Goal: Transaction & Acquisition: Purchase product/service

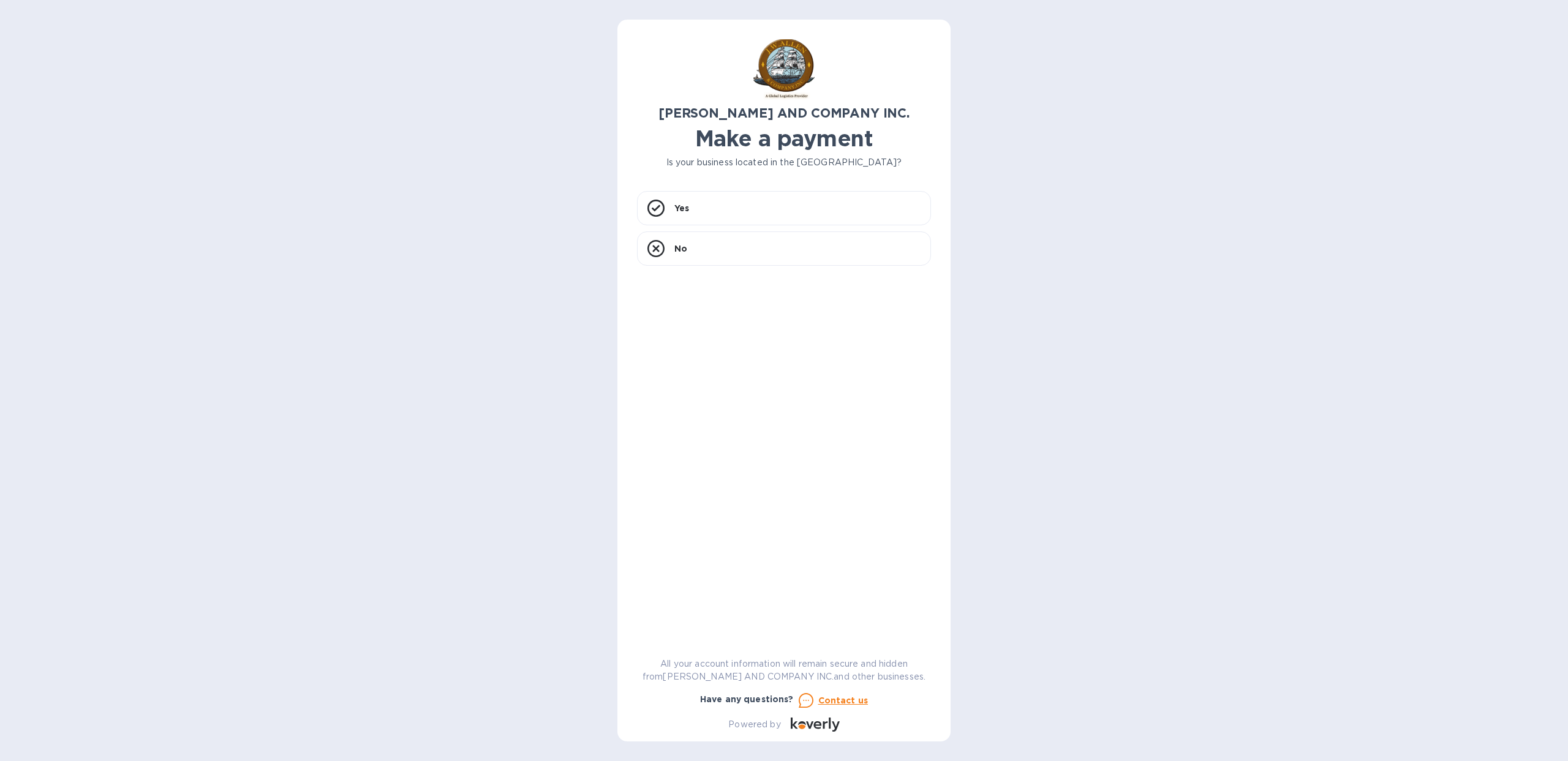
click at [709, 145] on h1 "Make a payment" at bounding box center [784, 139] width 294 height 26
click at [684, 211] on p "Yes" at bounding box center [682, 208] width 14 height 12
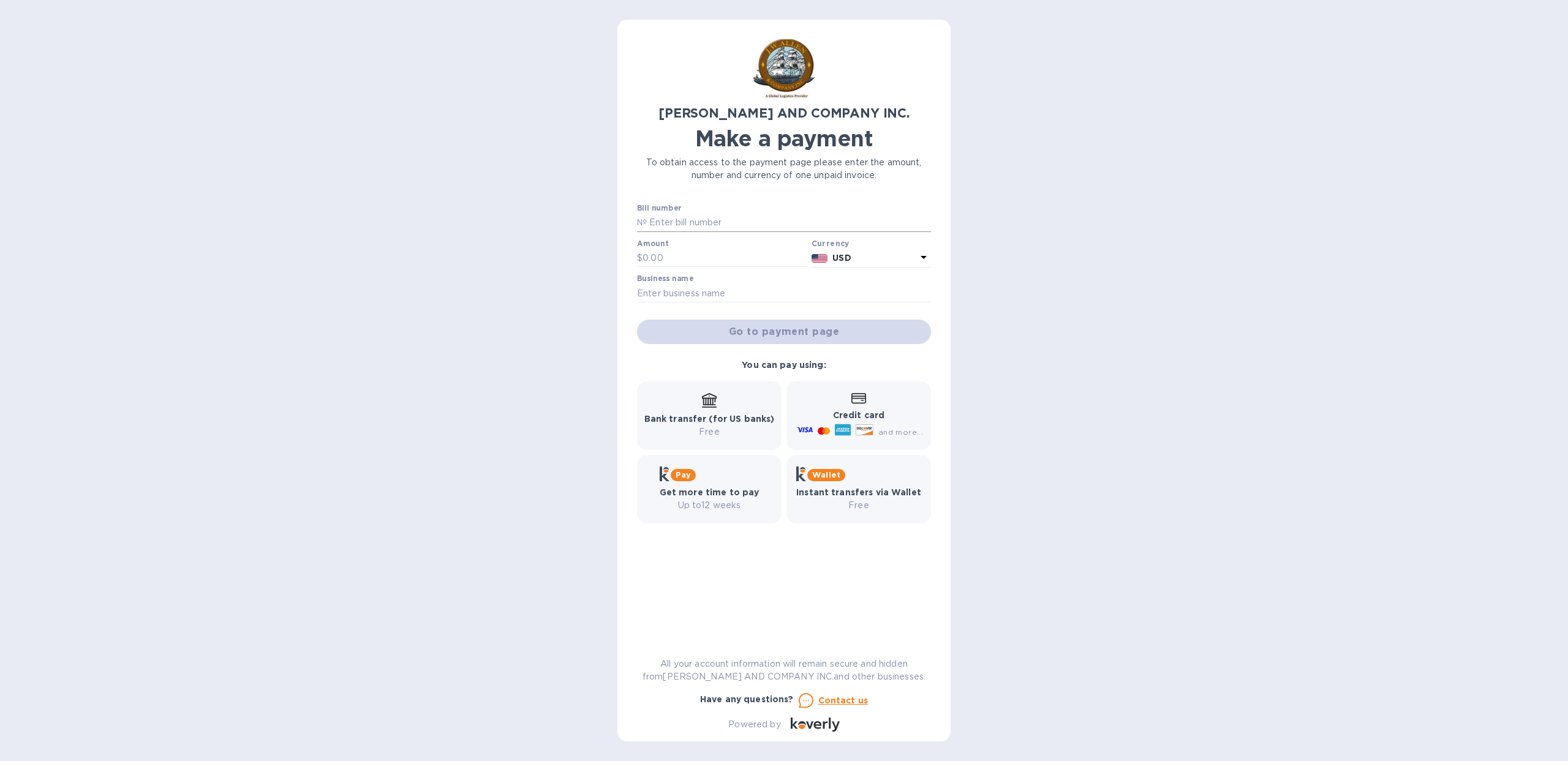
click at [674, 226] on input "text" at bounding box center [788, 223] width 284 height 19
paste input "AC03915-01"
type input "AC03915-01"
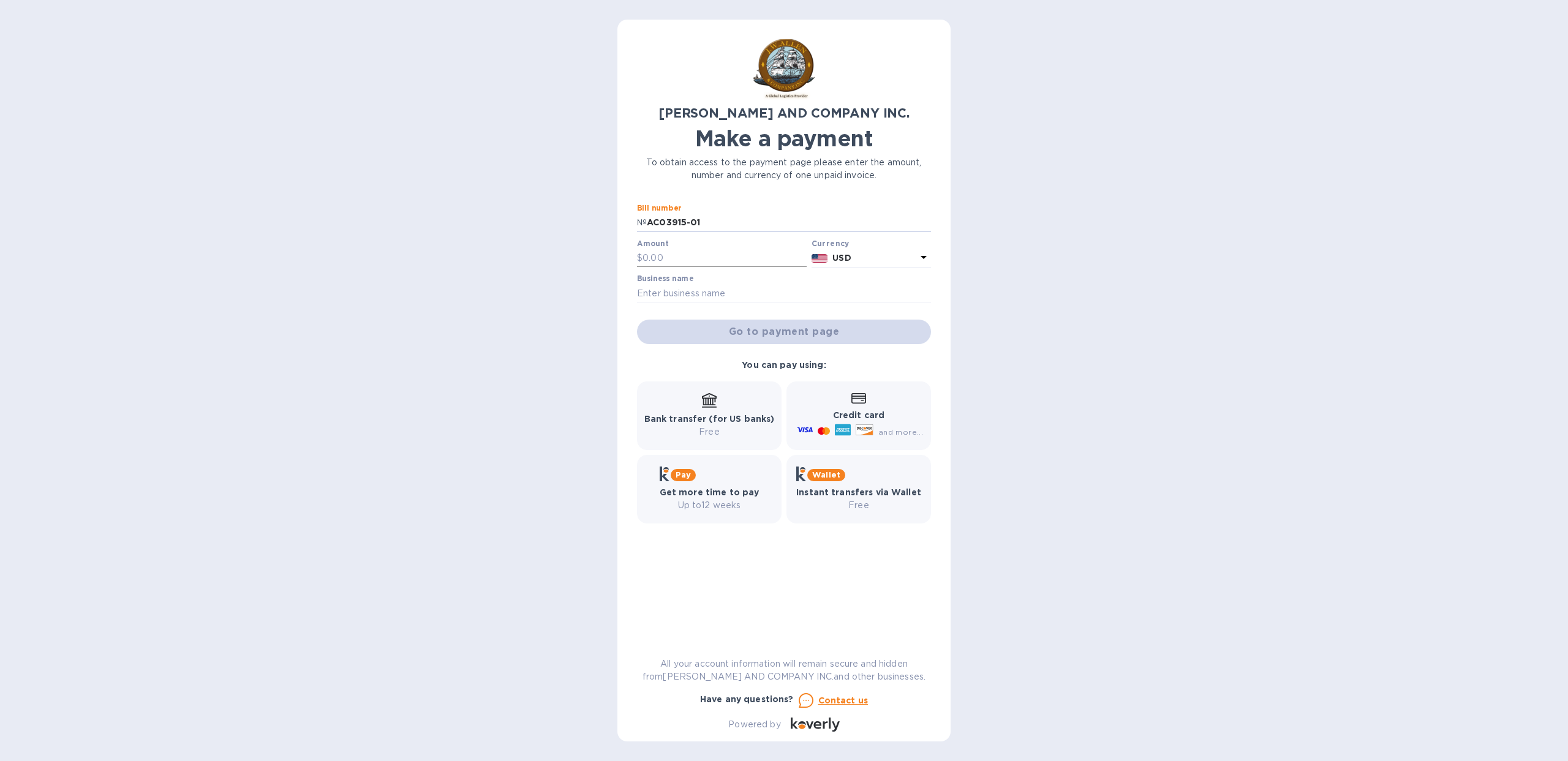
click at [723, 258] on input "text" at bounding box center [725, 259] width 164 height 19
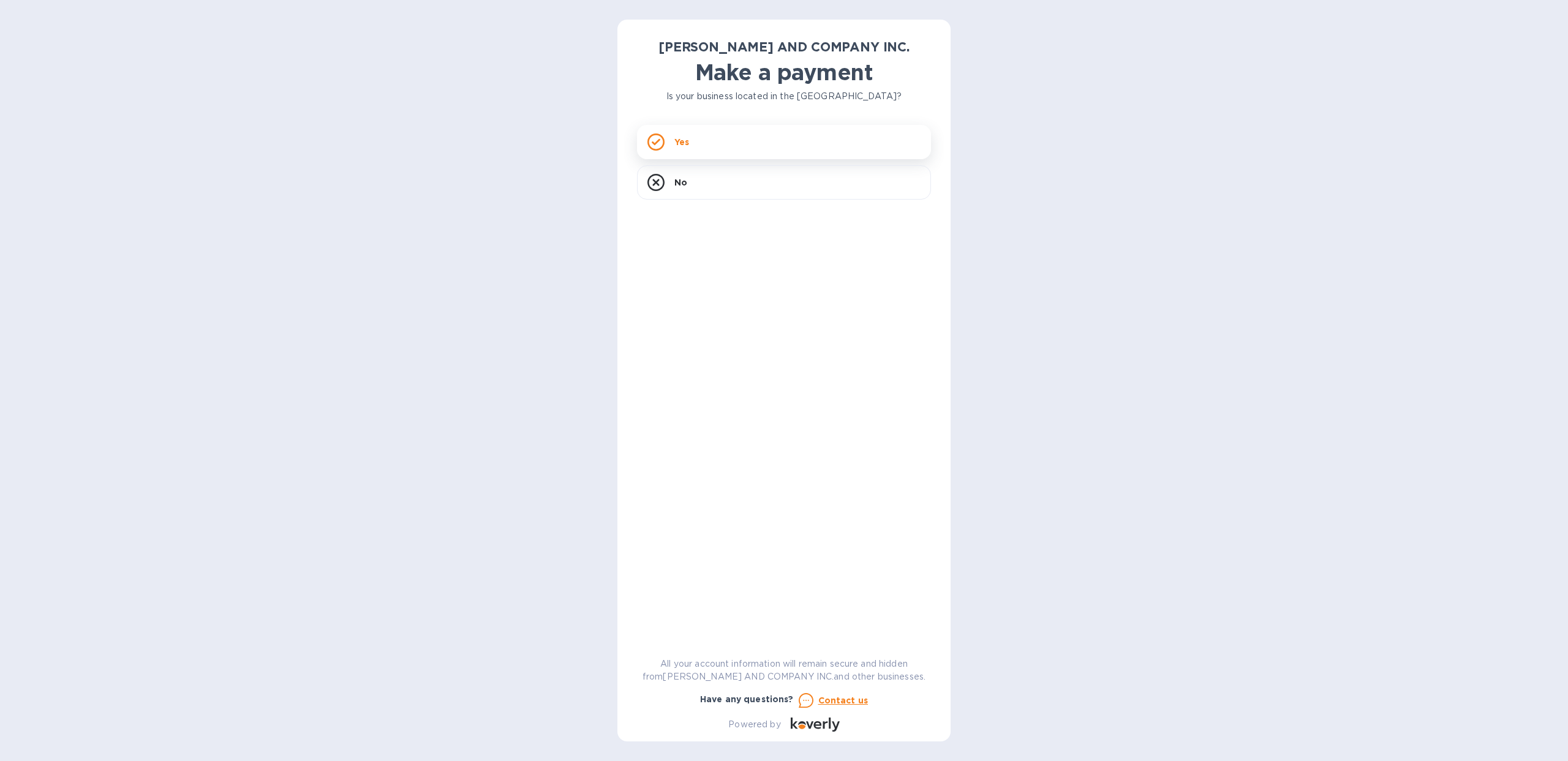
click at [754, 138] on div "Yes" at bounding box center [784, 142] width 294 height 34
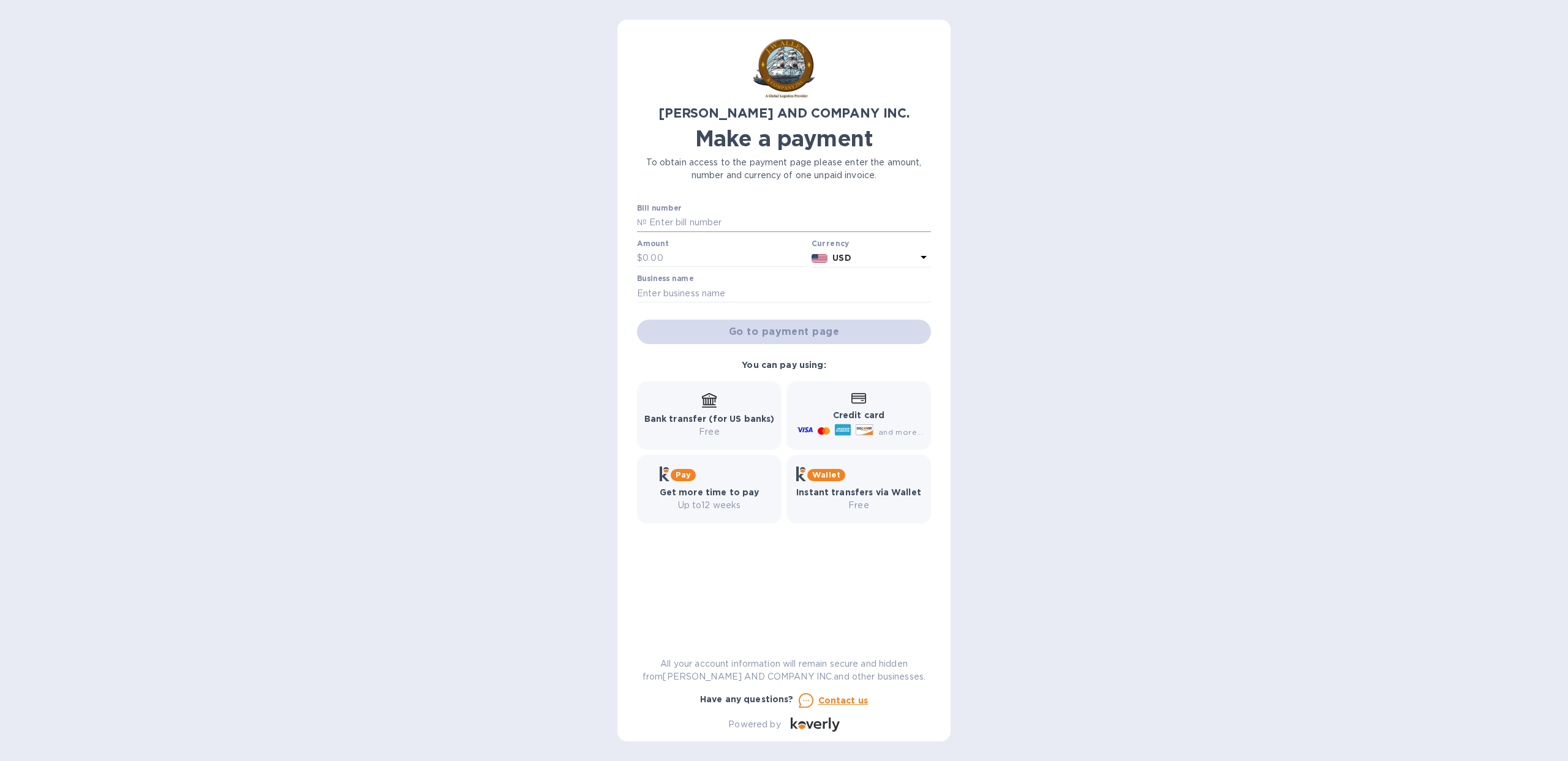
click at [694, 218] on input "text" at bounding box center [788, 223] width 284 height 19
paste input "AC03915-01"
click at [706, 262] on input "text" at bounding box center [725, 259] width 164 height 19
drag, startPoint x: 700, startPoint y: 217, endPoint x: 616, endPoint y: 221, distance: 84.1
click at [616, 221] on div "J.W. ALLEN AND COMPANY INC. Make a payment To obtain access to the payment page…" at bounding box center [784, 380] width 1568 height 761
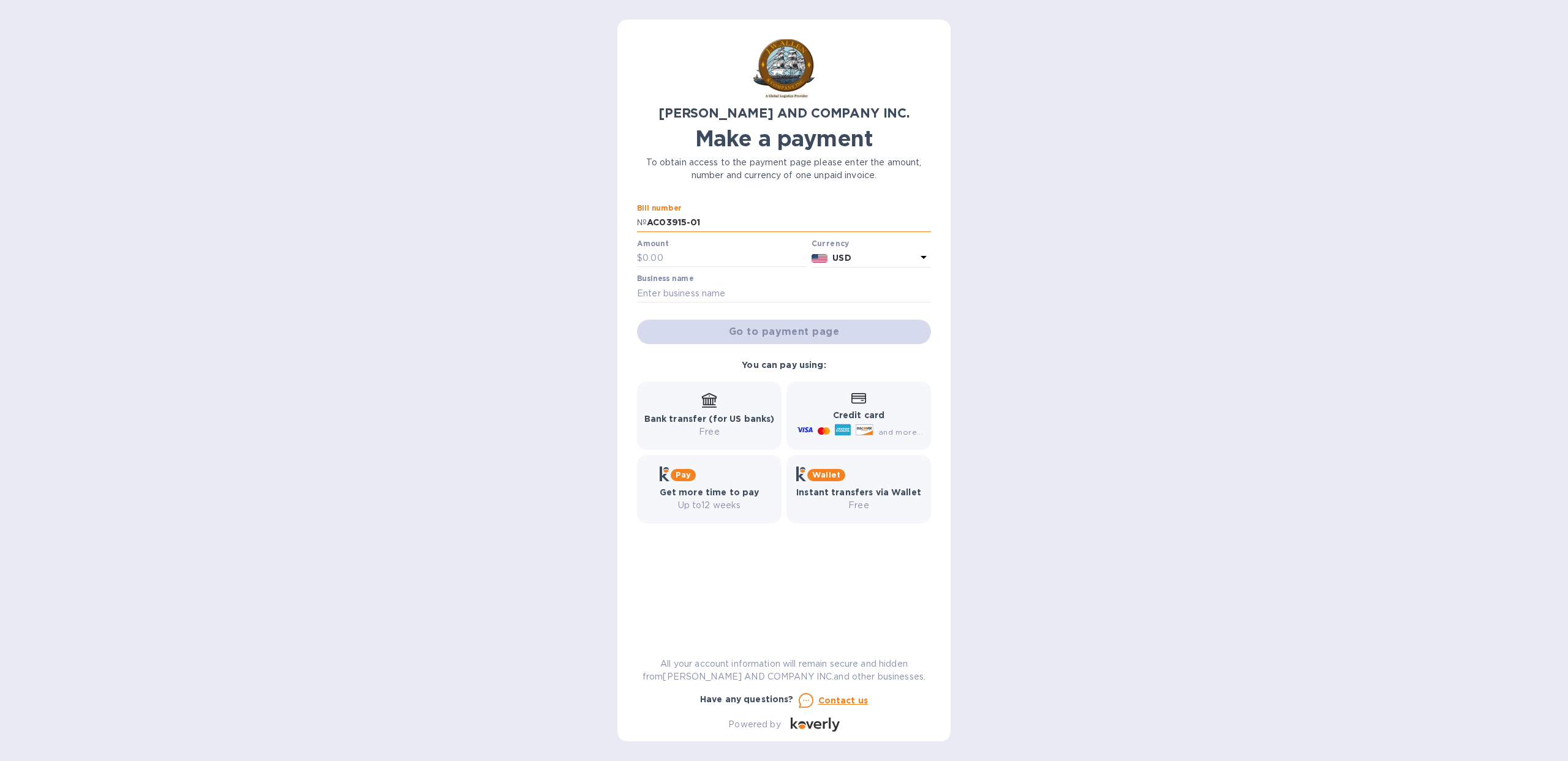
click at [674, 221] on input "AC03915-01" at bounding box center [788, 223] width 284 height 19
paste input "11428"
type input "11428"
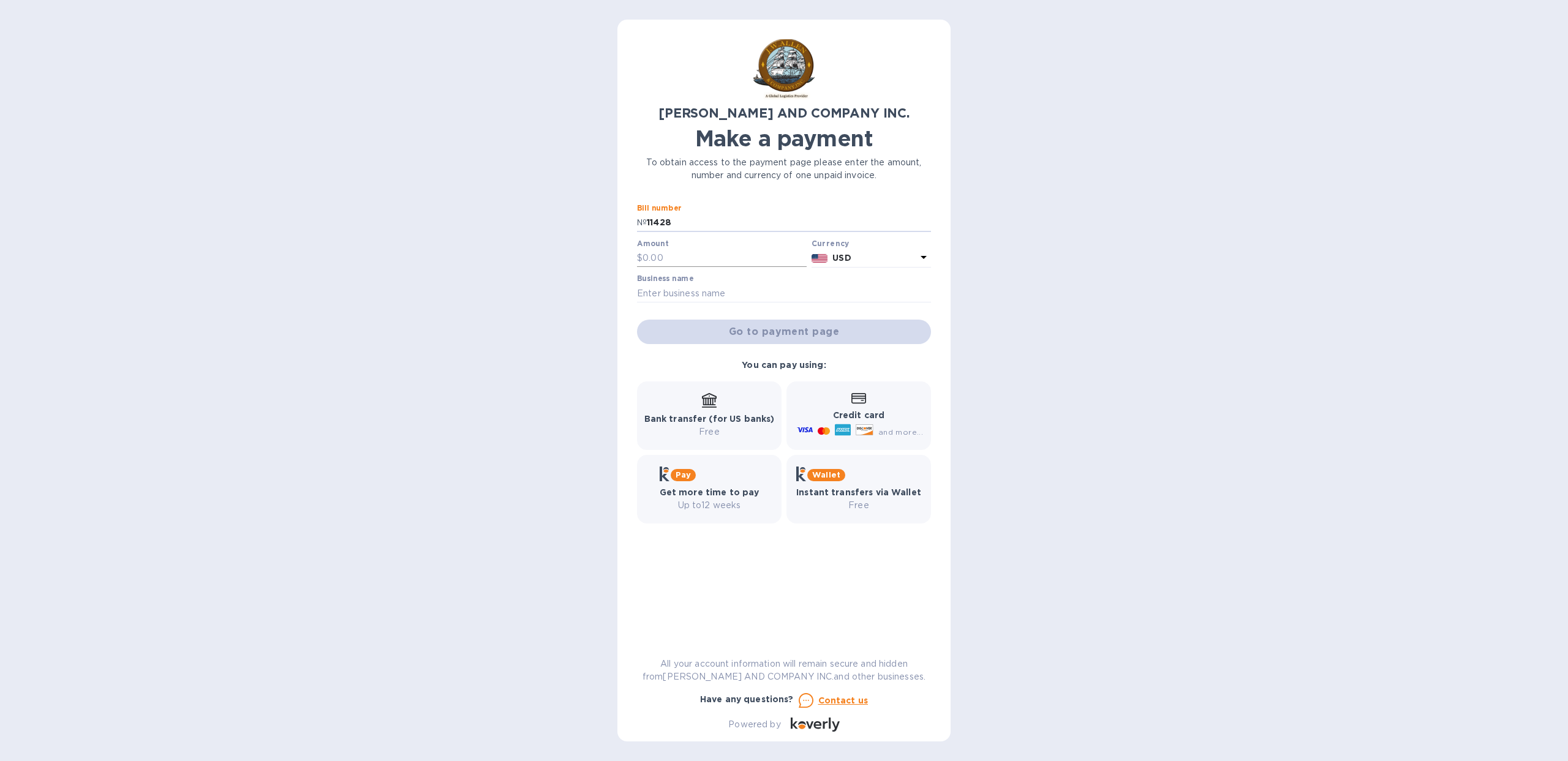
click at [677, 250] on input "text" at bounding box center [725, 259] width 164 height 19
click at [671, 259] on input "text" at bounding box center [725, 259] width 164 height 19
type input "6,015"
click at [667, 292] on input "text" at bounding box center [784, 293] width 294 height 19
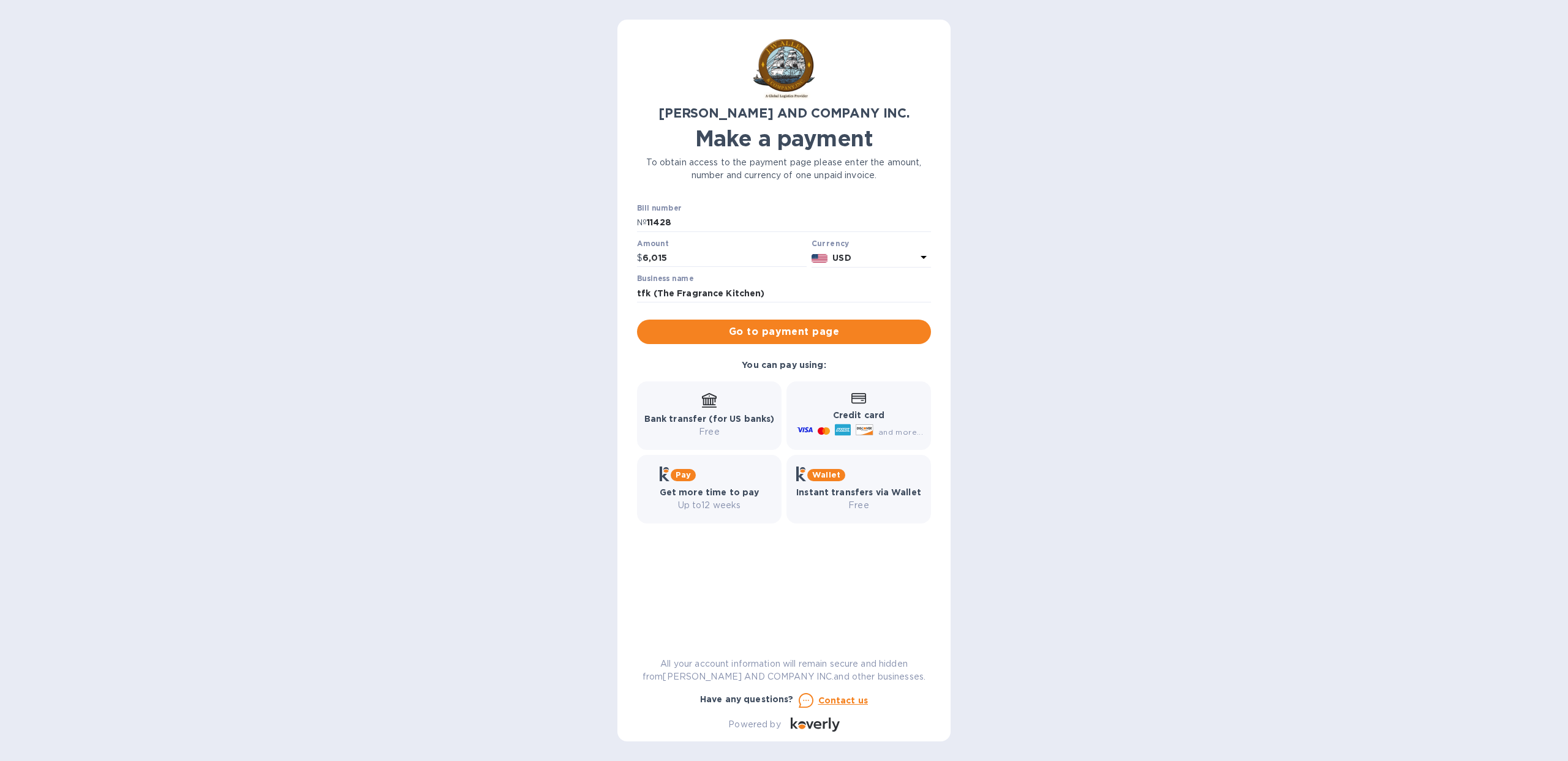
click at [1010, 389] on div "J.W. ALLEN AND COMPANY INC. Make a payment To obtain access to the payment page…" at bounding box center [784, 380] width 1568 height 761
type input "tfk (The Fragnance Kitchen)"
click at [711, 330] on span "Go to payment page" at bounding box center [784, 331] width 275 height 14
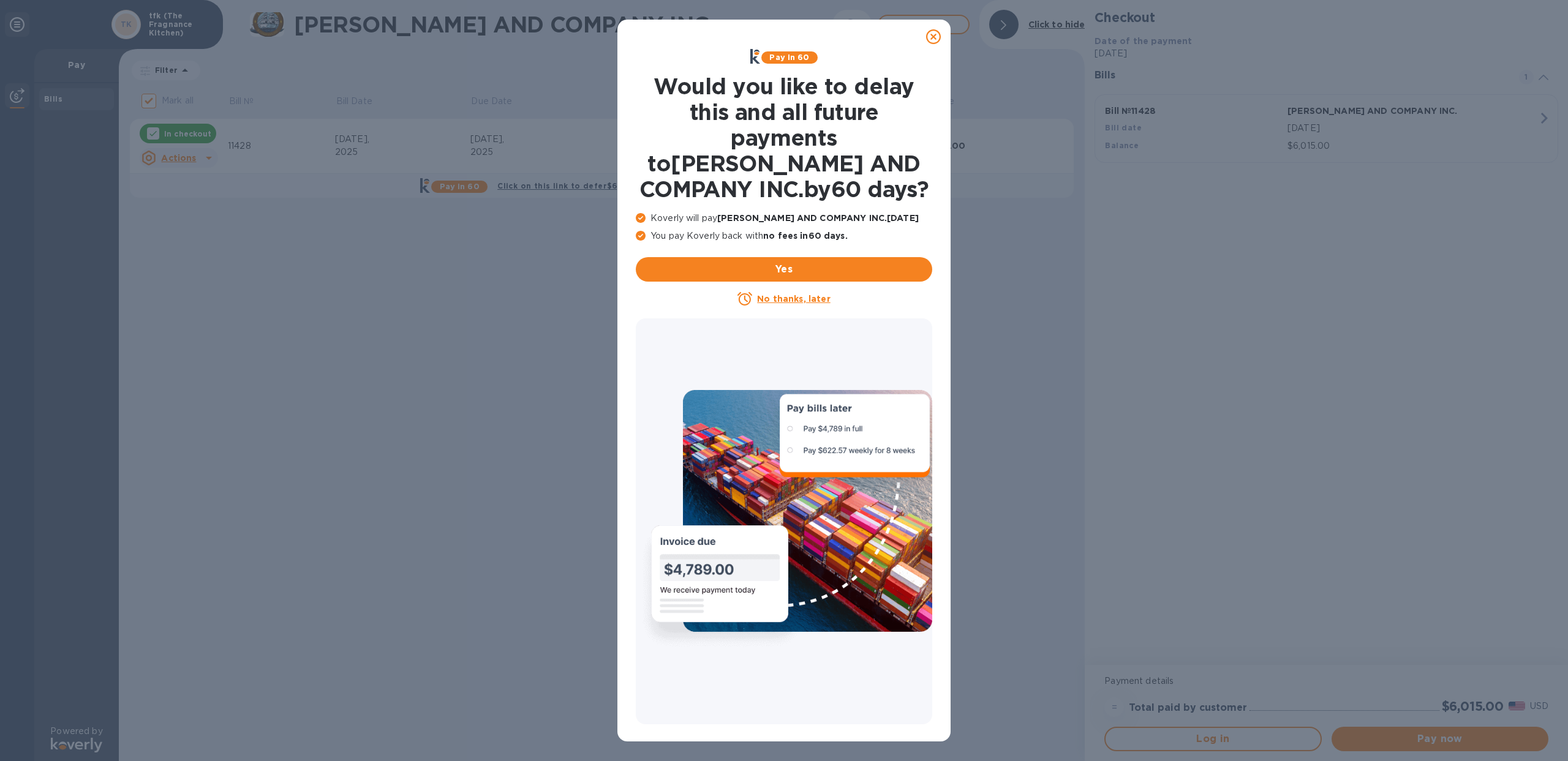
click at [797, 297] on u "No thanks, later" at bounding box center [793, 299] width 73 height 10
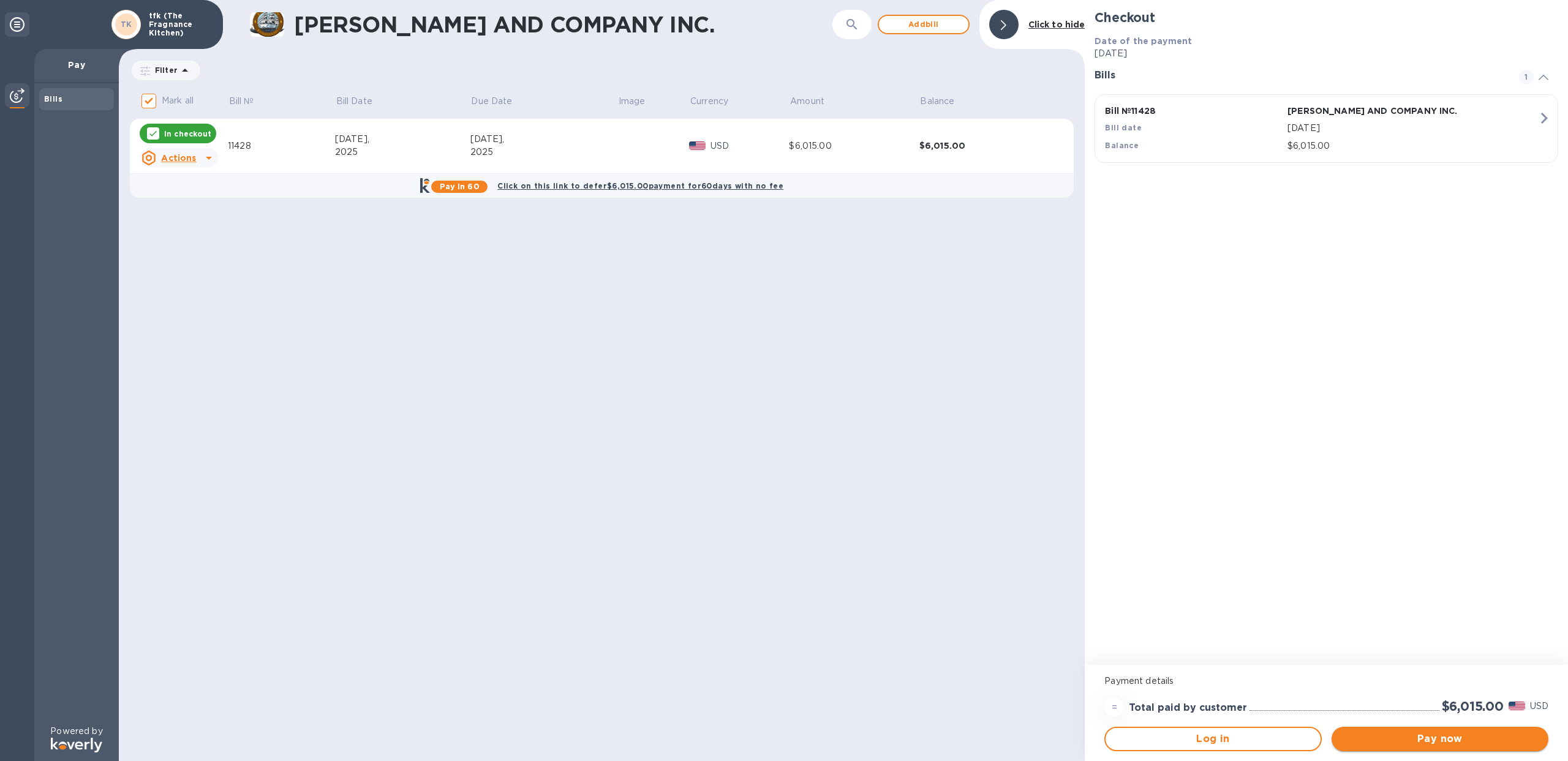
click at [1417, 737] on span "Pay now" at bounding box center [1439, 739] width 197 height 14
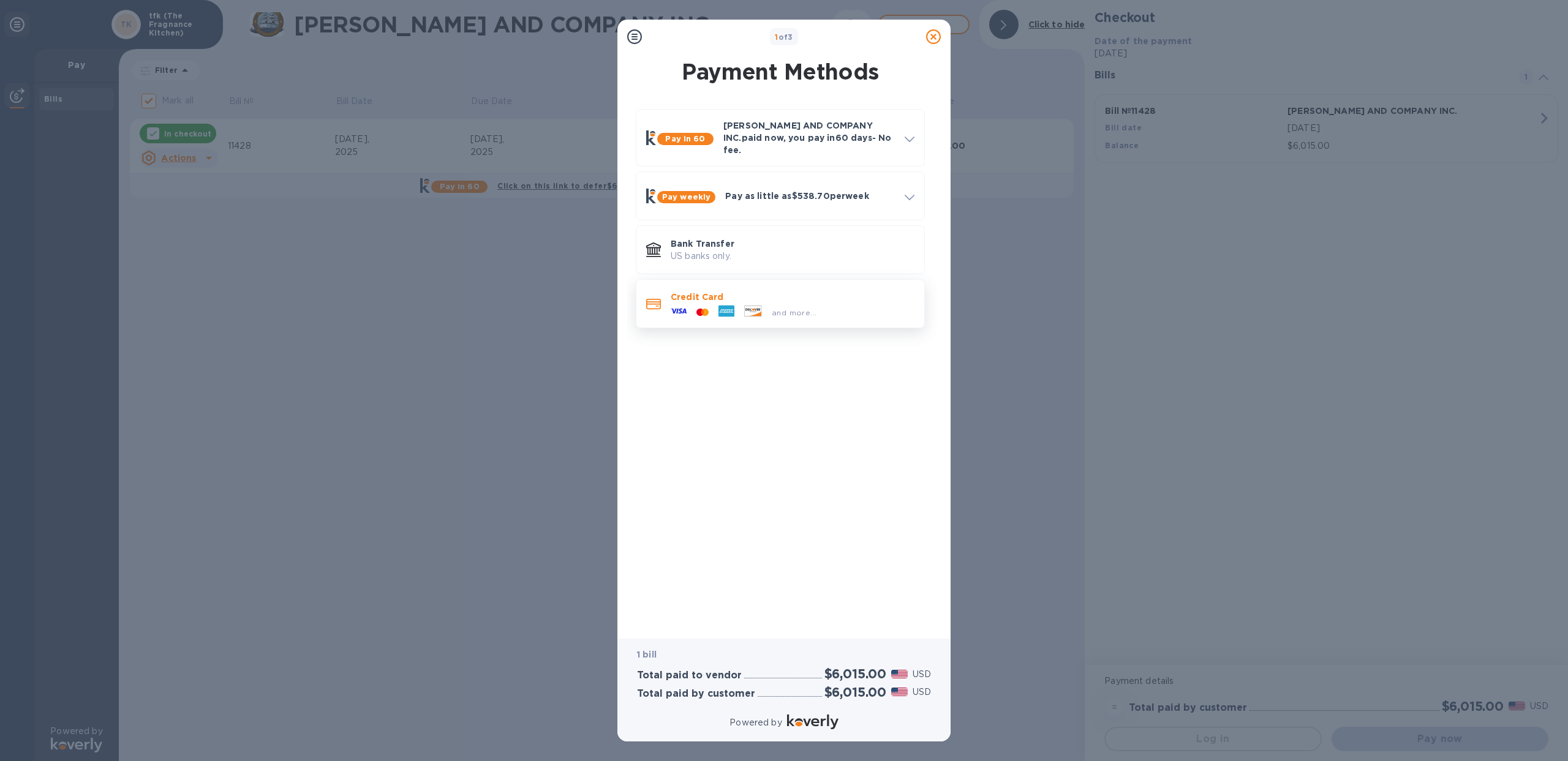
click at [804, 291] on p "Credit Card" at bounding box center [792, 297] width 244 height 12
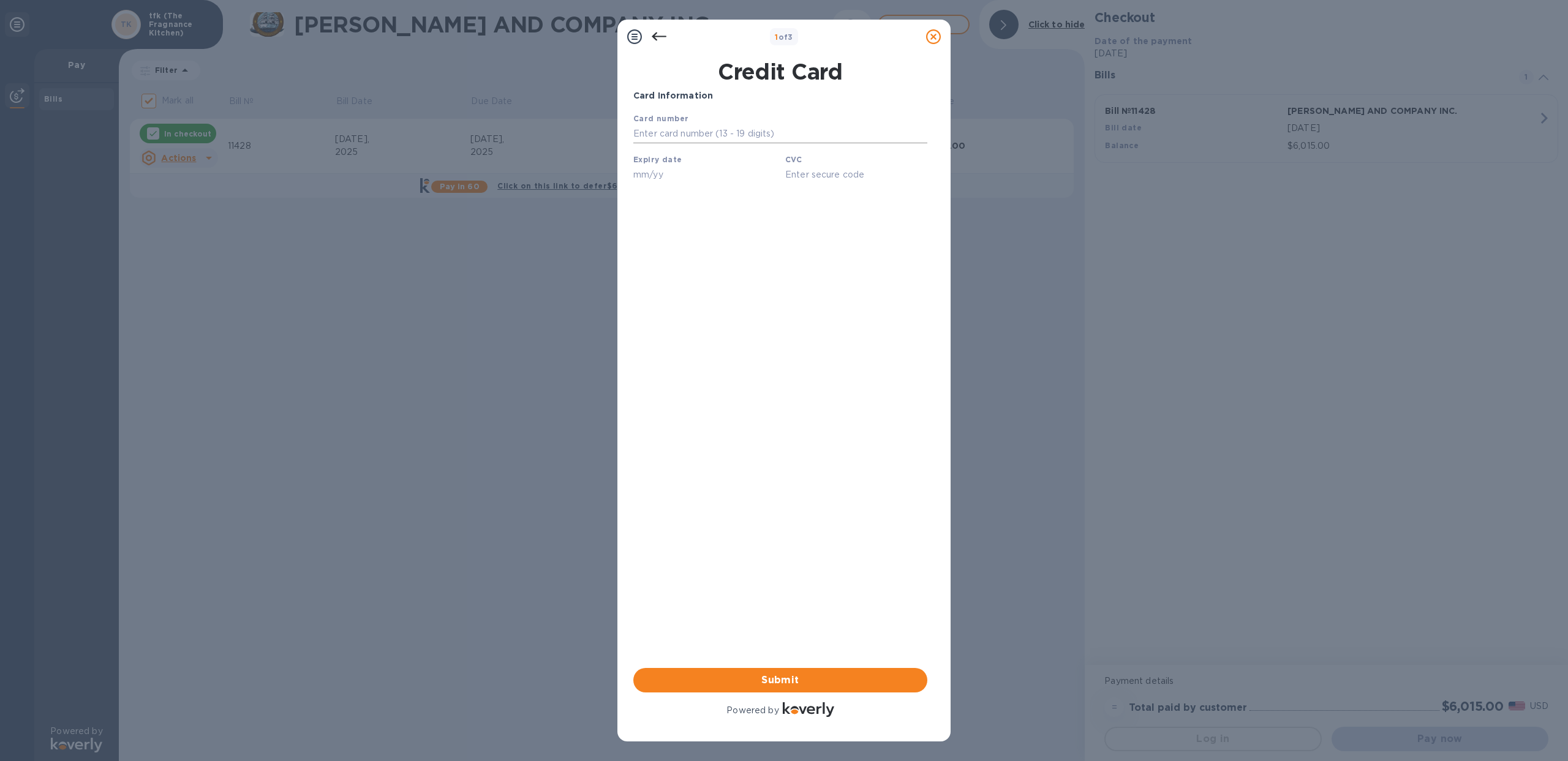
click at [702, 132] on input "text" at bounding box center [780, 134] width 294 height 19
type input "4644 5208 0878 0499"
click at [654, 172] on input "text" at bounding box center [705, 175] width 142 height 19
type input "05/29"
click at [820, 175] on input "text" at bounding box center [856, 175] width 142 height 19
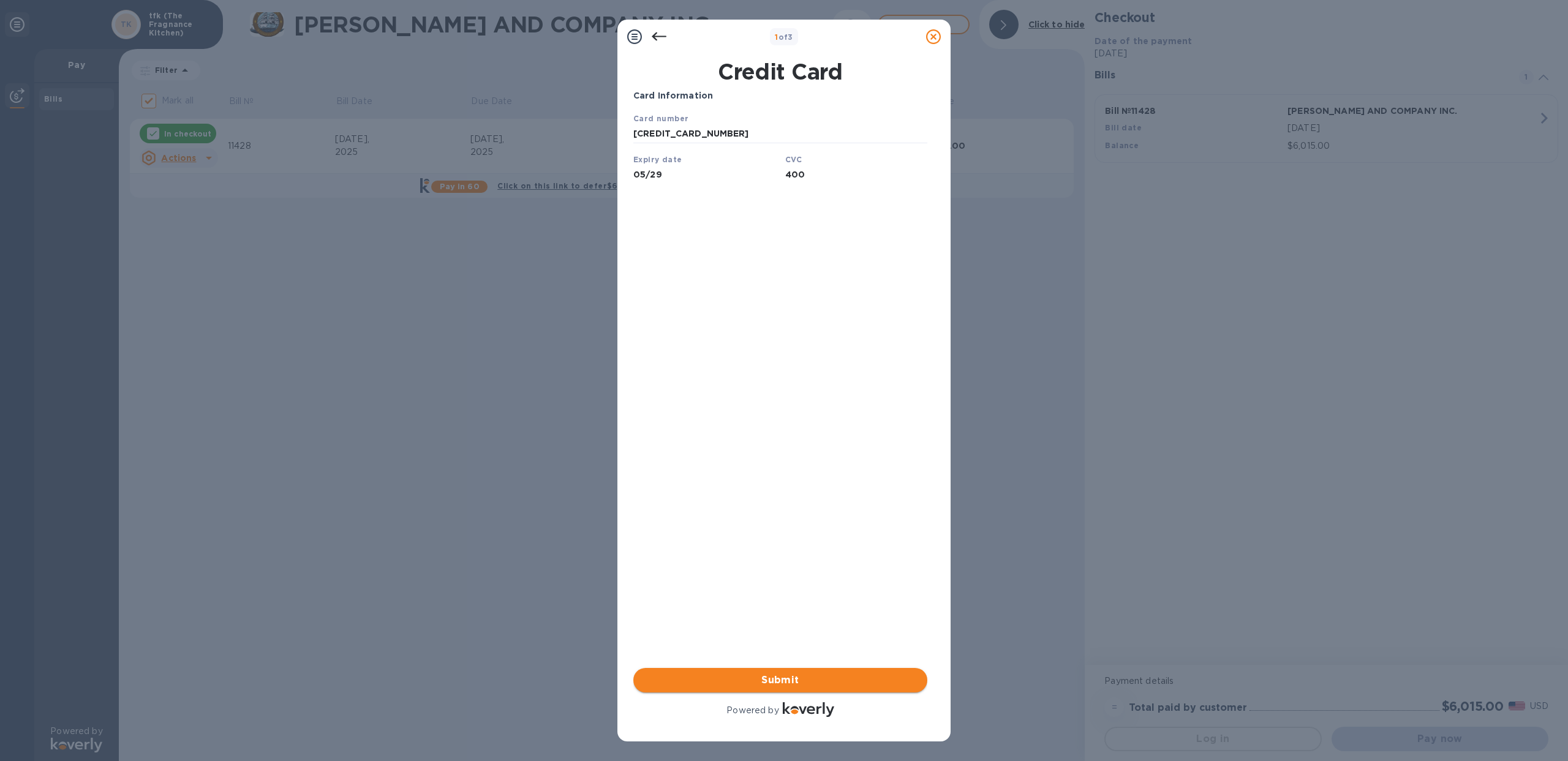
type input "400"
click at [800, 679] on span "Submit" at bounding box center [780, 680] width 275 height 14
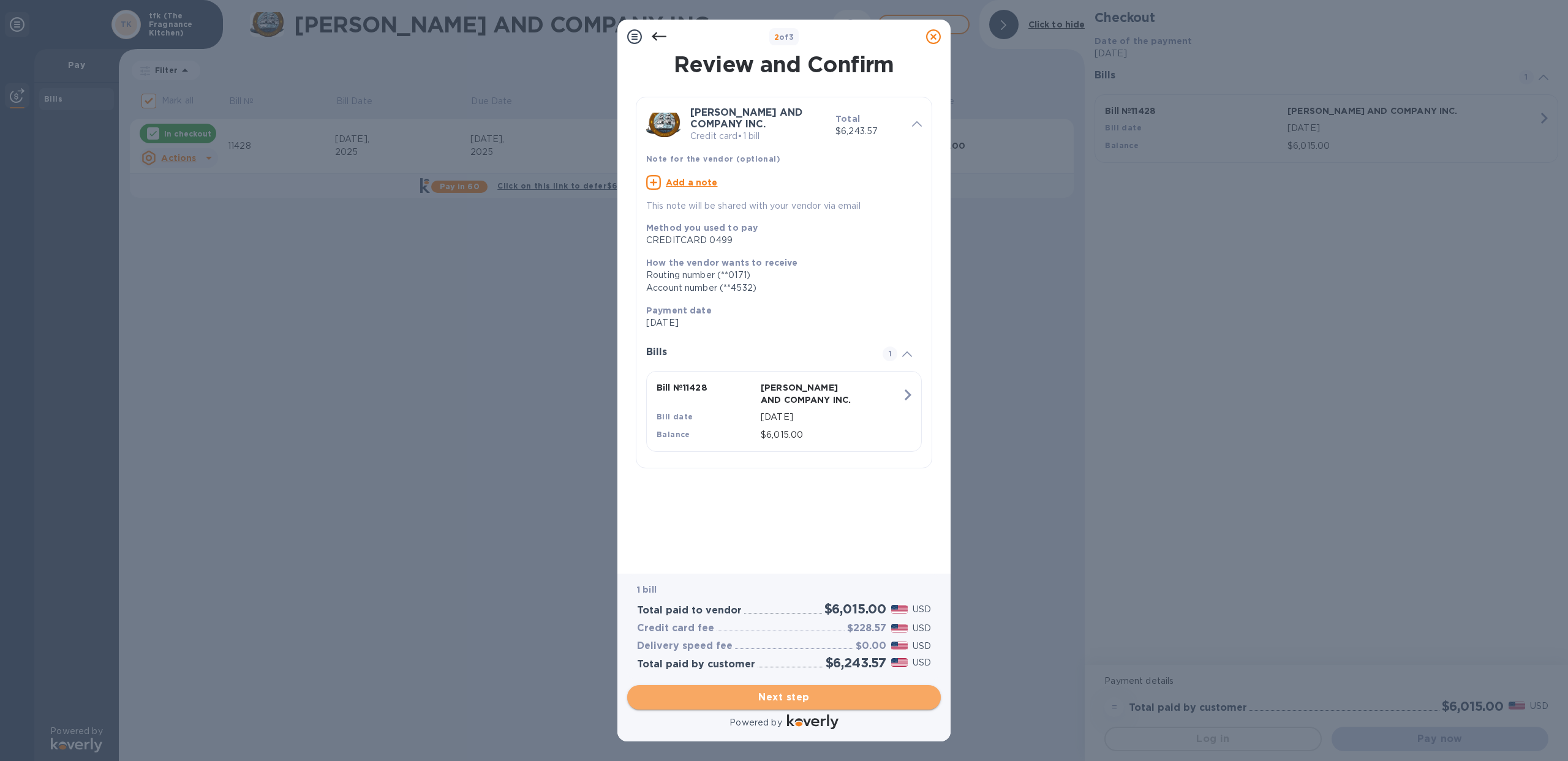
click at [785, 692] on span "Next step" at bounding box center [784, 697] width 294 height 14
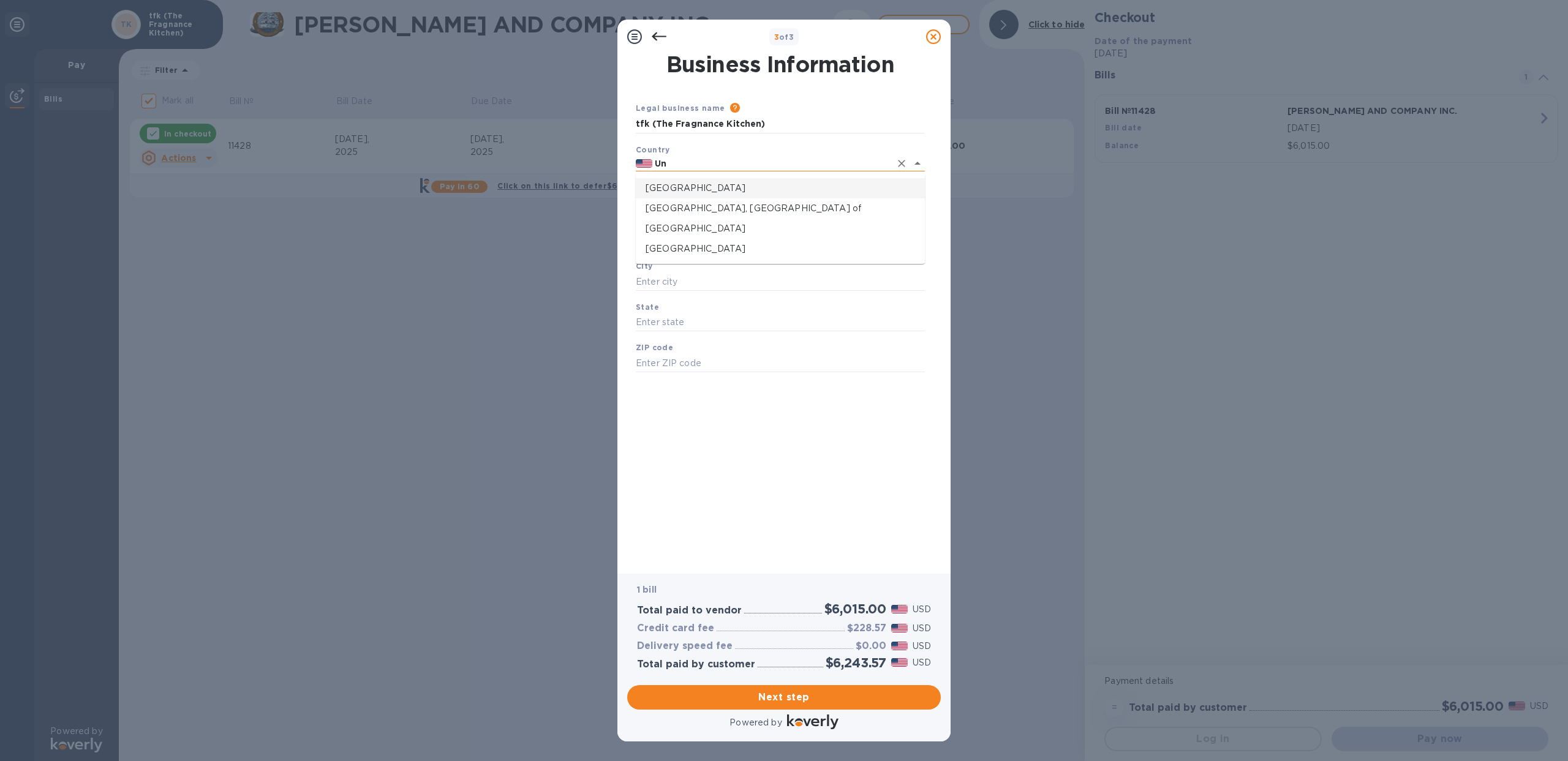
type input "U"
click at [746, 192] on p "Kuwait" at bounding box center [780, 190] width 270 height 13
type input "Kuwait"
type input "Al Asimah Governate Al Kuwayt"
type input "Al Kuwayt"
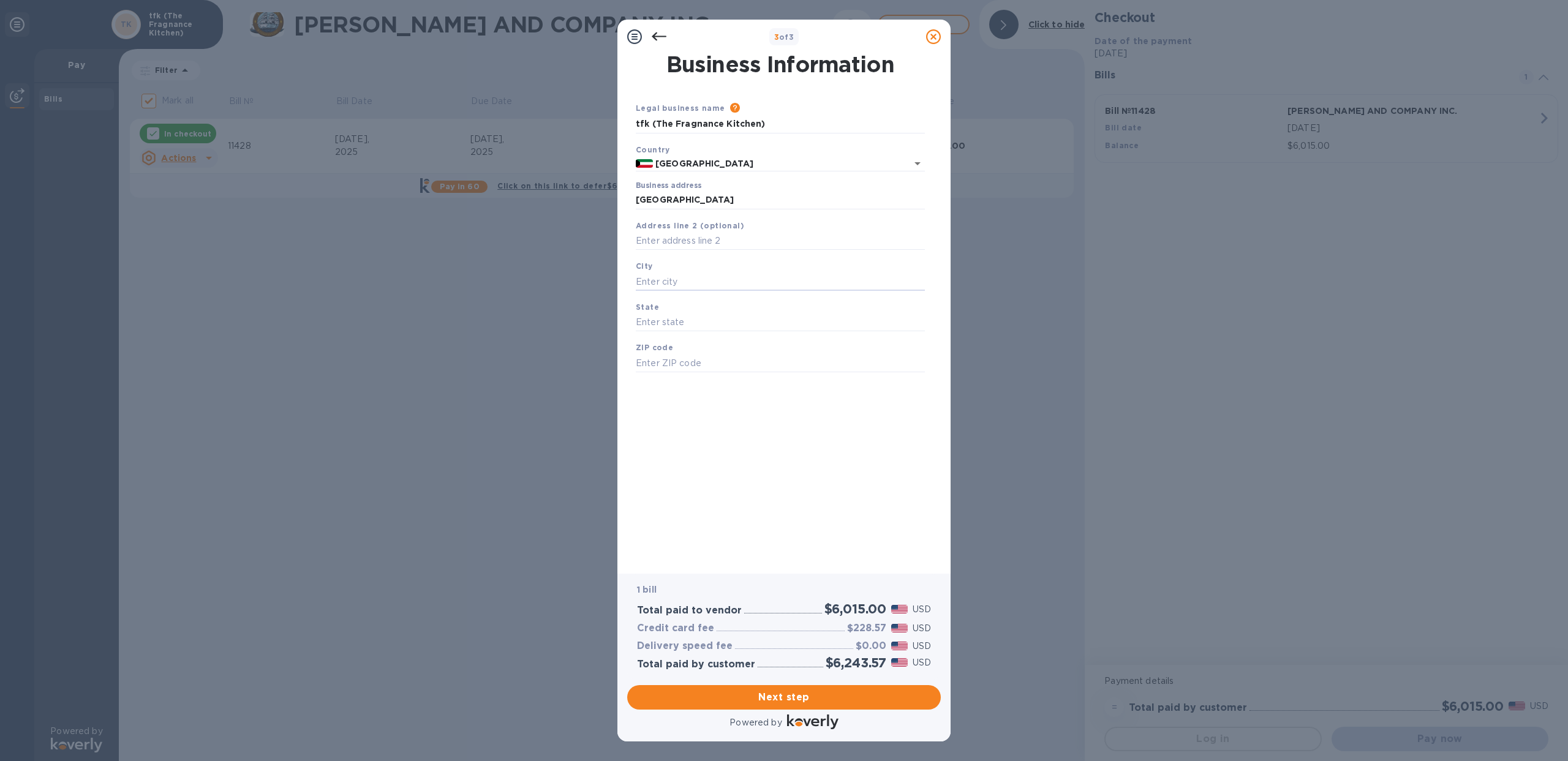
type input "Al Asimah Governate"
click at [787, 691] on span "Next step" at bounding box center [784, 697] width 294 height 14
type input "00965"
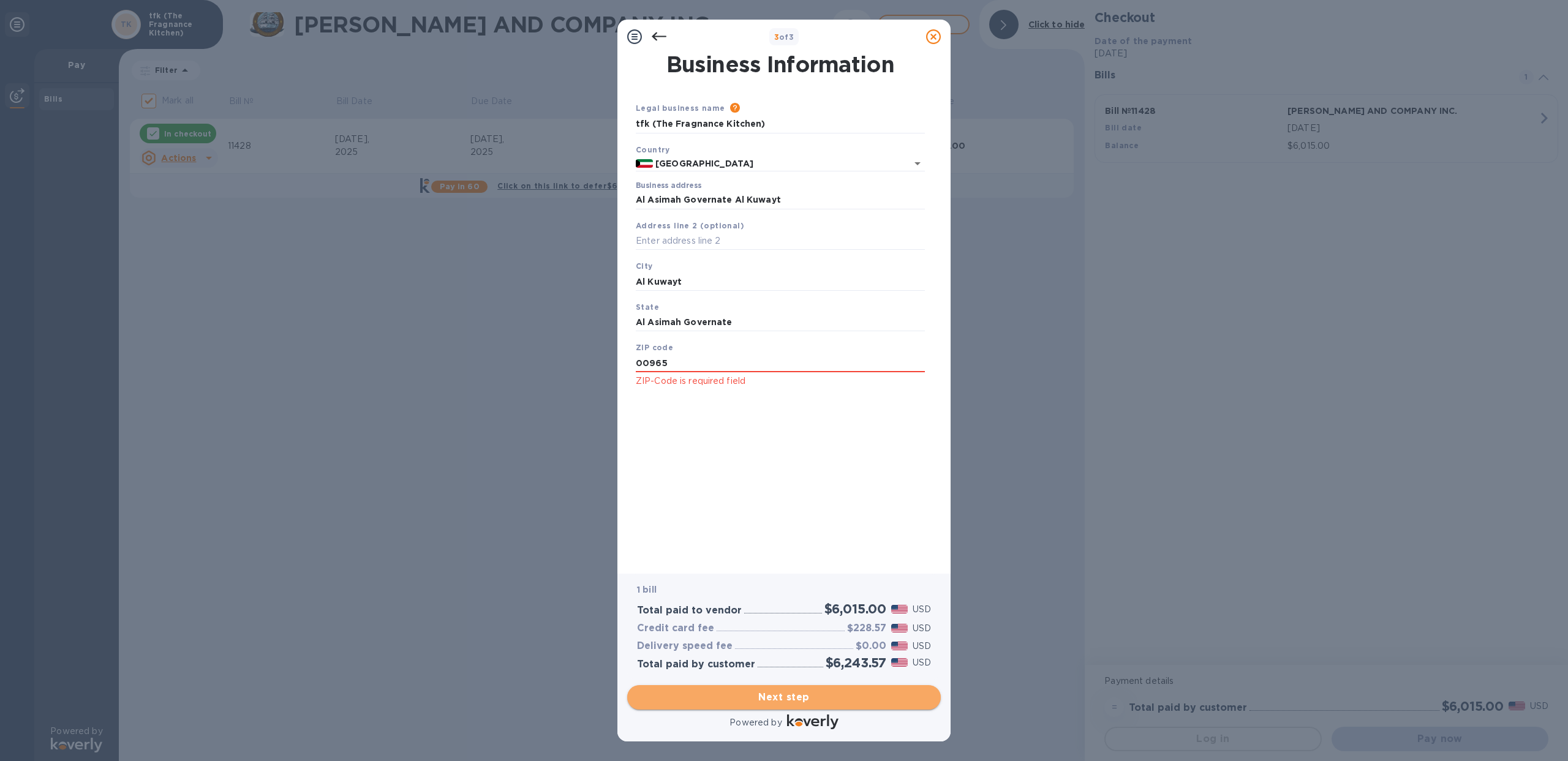
click at [766, 695] on span "Next step" at bounding box center [784, 697] width 294 height 14
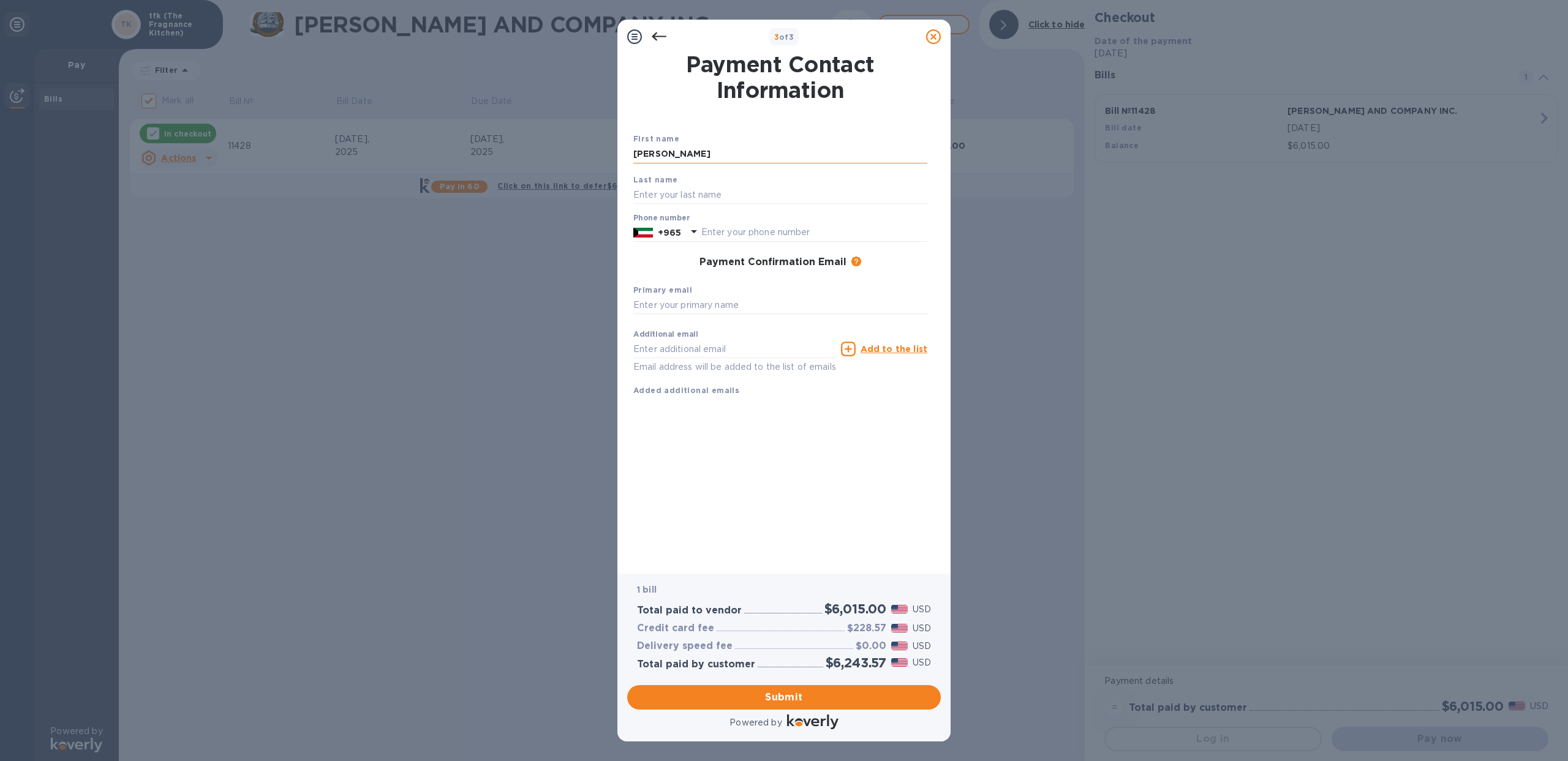
click at [722, 153] on input "Mohammad AlAjmi" at bounding box center [780, 154] width 294 height 19
type input "Mohammad"
click at [696, 192] on input "text" at bounding box center [780, 195] width 294 height 19
type input "Al-Ajmi"
drag, startPoint x: 734, startPoint y: 240, endPoint x: 738, endPoint y: 234, distance: 7.2
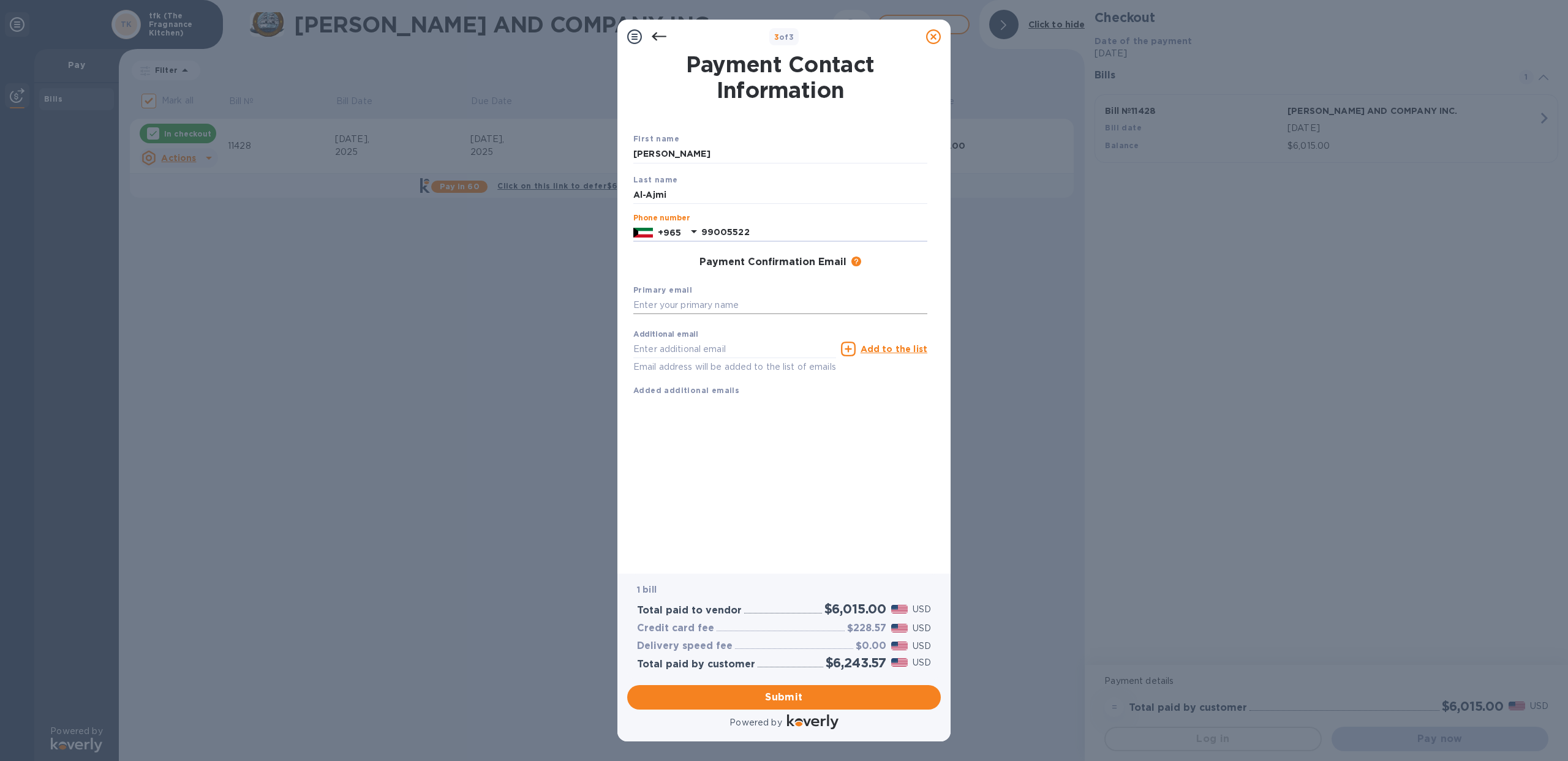
type input "99005522"
type input "i"
type input "alfren@tfk.com.kw"
type input "mohammed@vimarkets.com"
click at [807, 694] on span "Submit" at bounding box center [784, 697] width 294 height 14
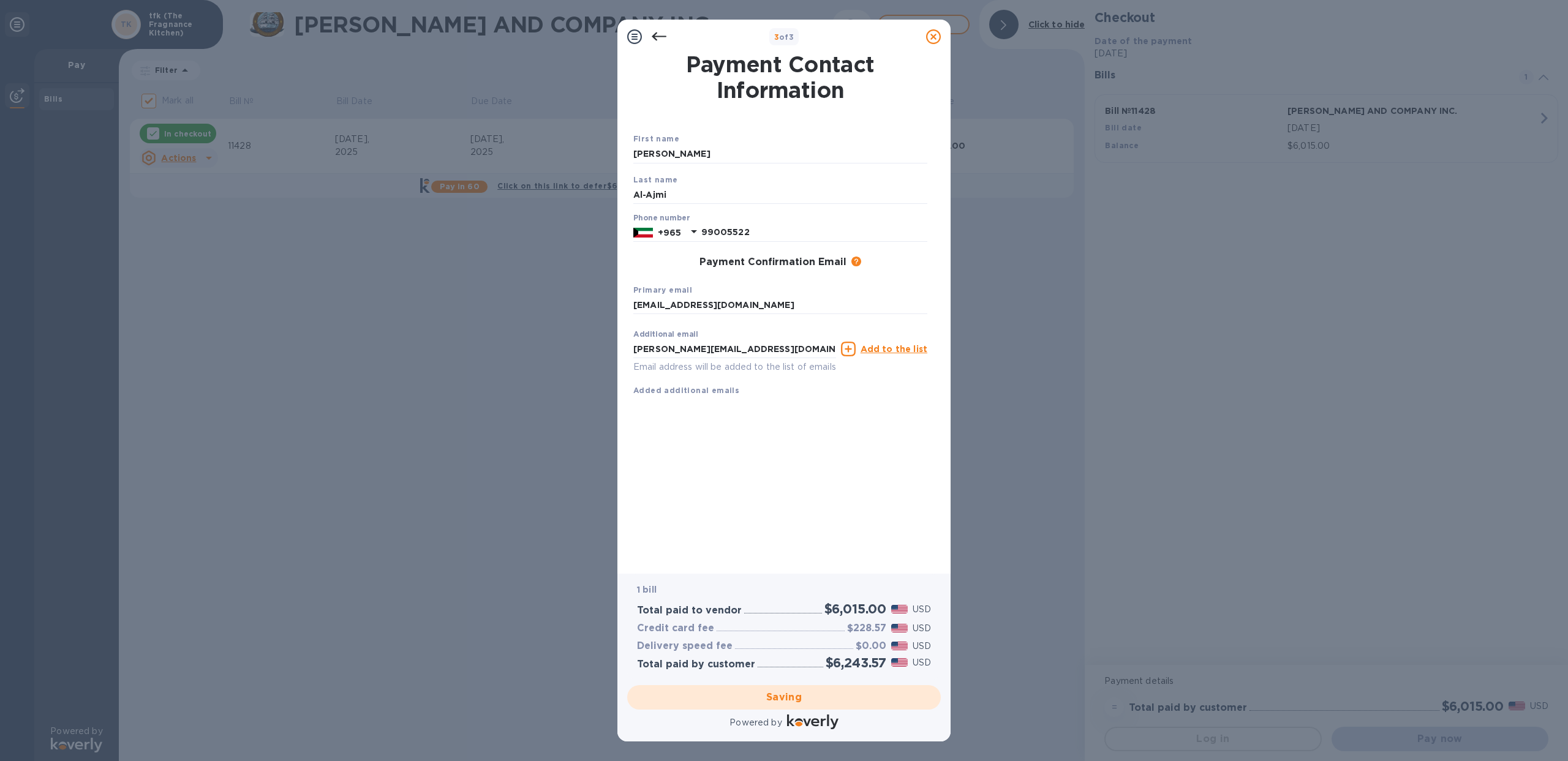
checkbox input "false"
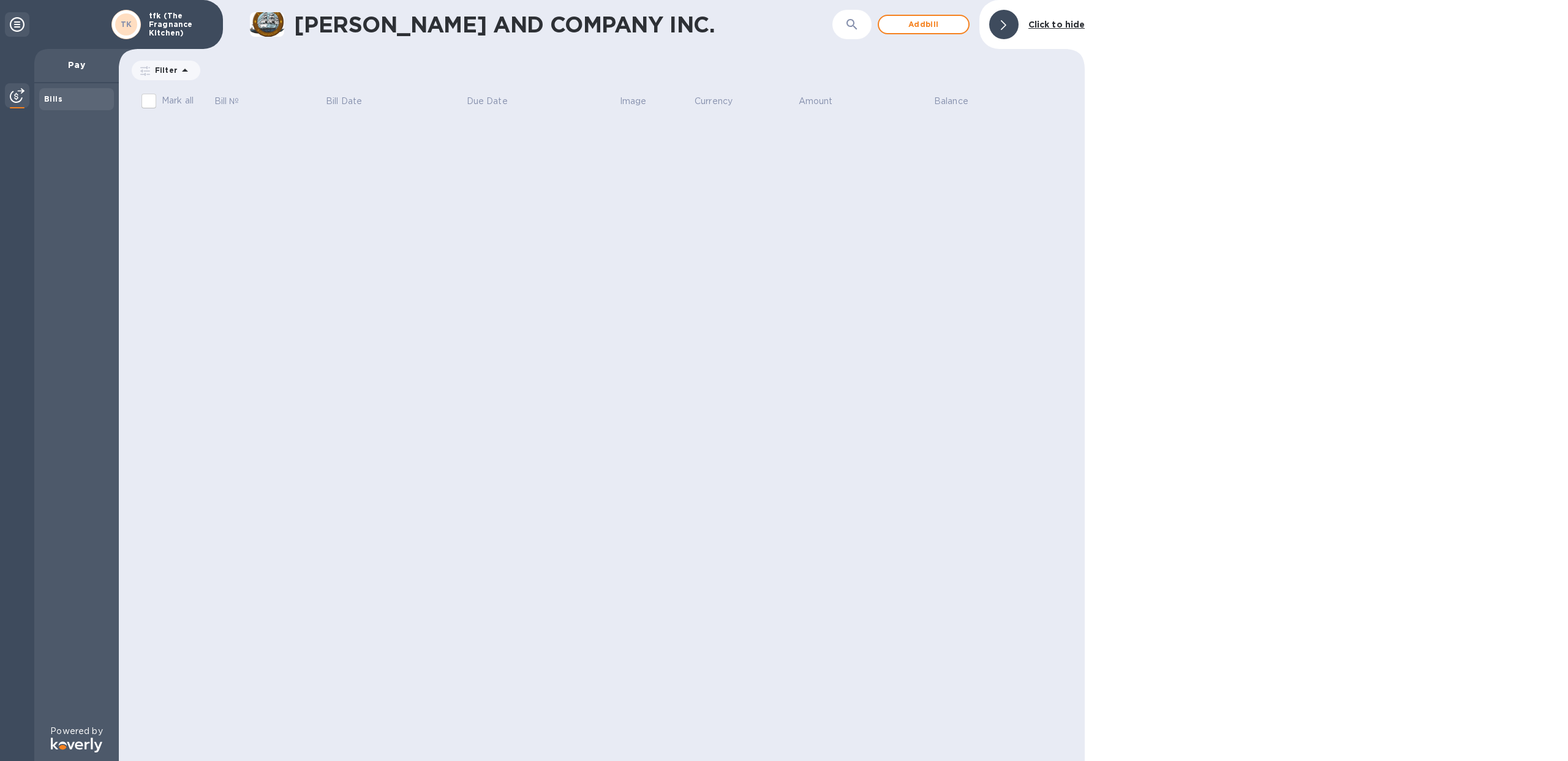
click at [792, 236] on div "J.W. ALLEN AND COMPANY INC. ​ Add bill Click to hide Filter Amount Mark all Bil…" at bounding box center [601, 380] width 966 height 761
click at [76, 104] on div "Bills" at bounding box center [76, 98] width 65 height 12
click at [165, 31] on p "tfk (The Fragnance Kitchen)" at bounding box center [179, 24] width 61 height 26
click at [129, 24] on b "TK" at bounding box center [127, 24] width 12 height 9
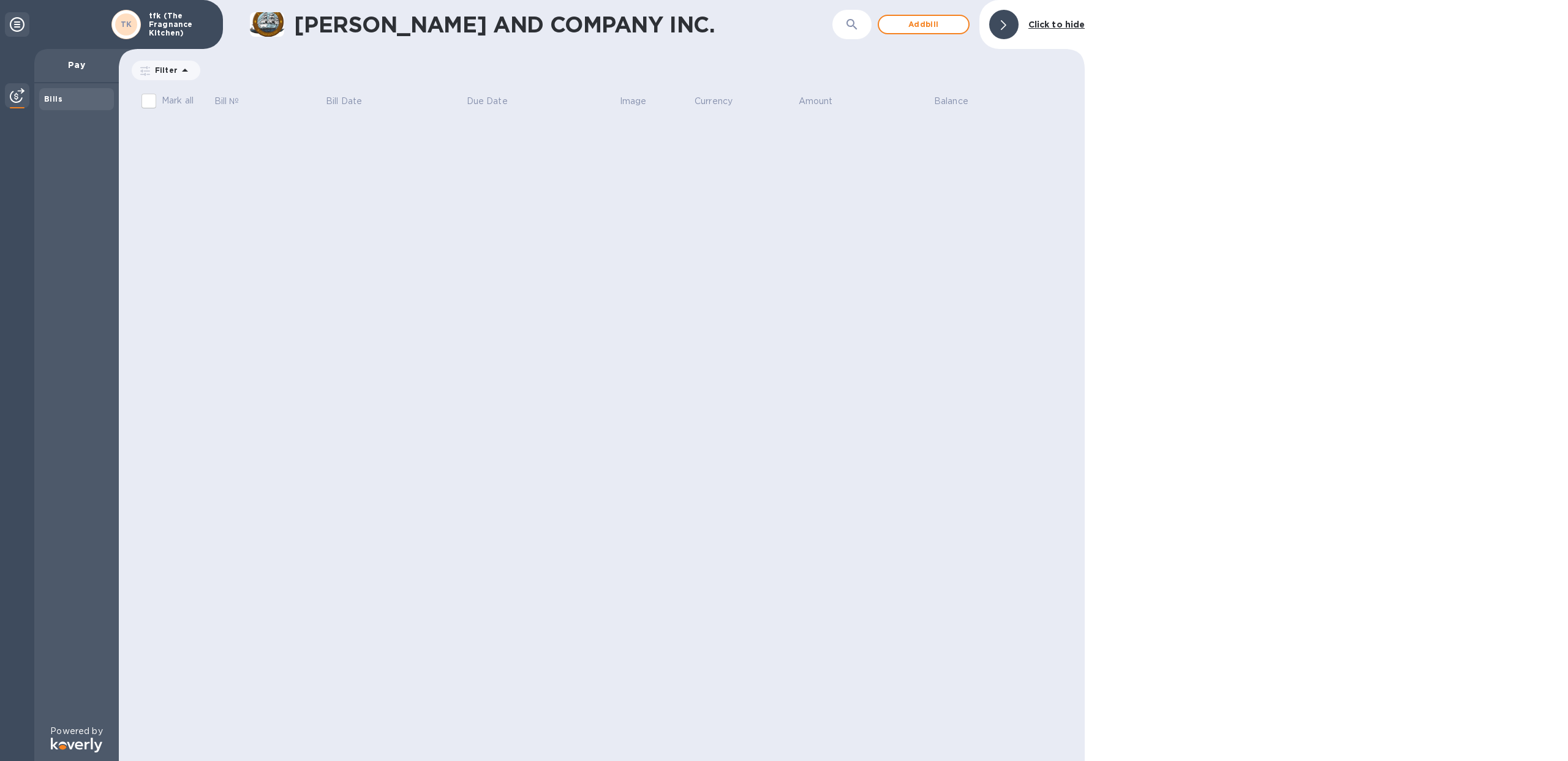
click at [1033, 25] on b "Click to hide" at bounding box center [1056, 24] width 57 height 10
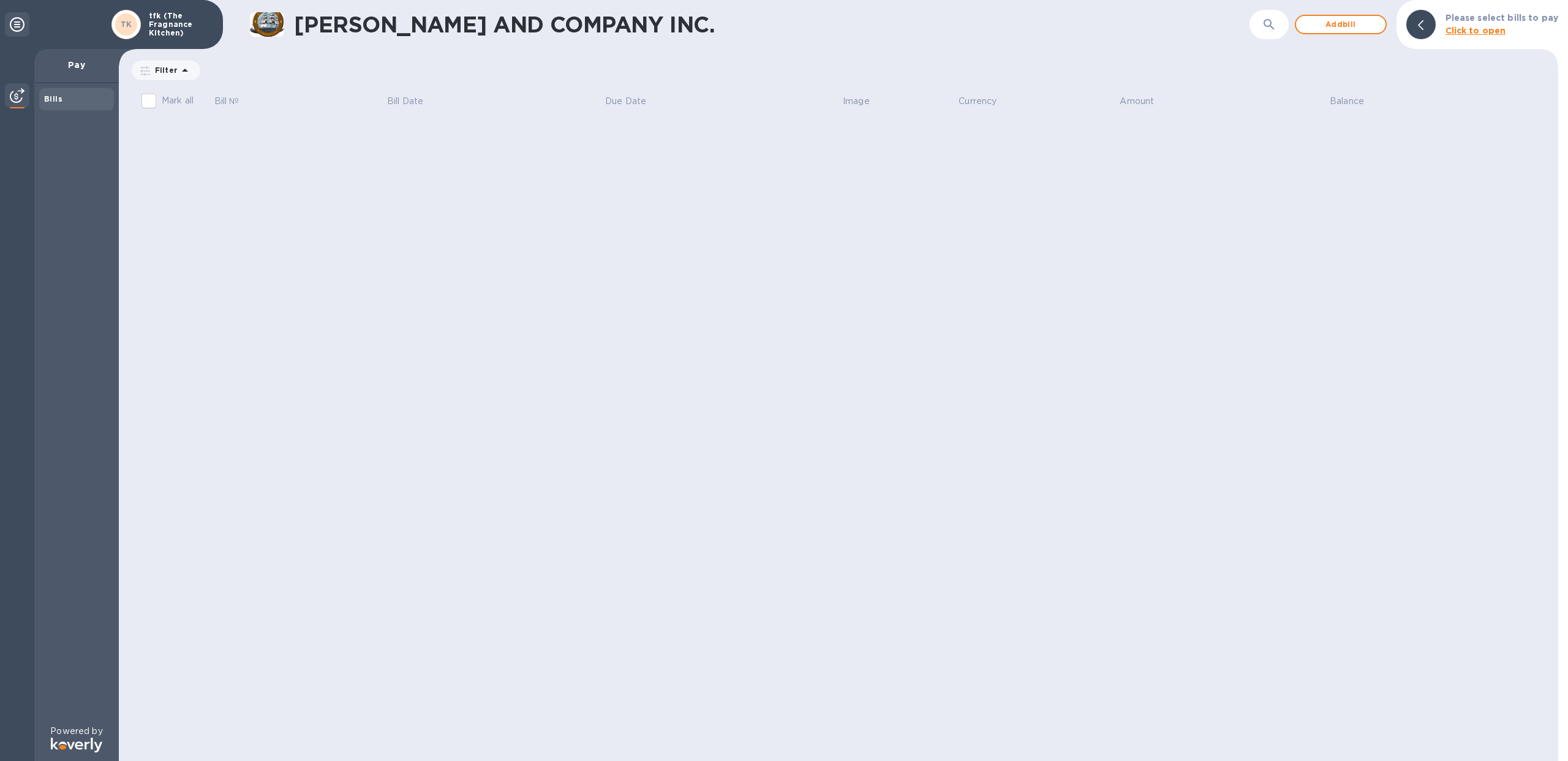
scroll to position [0, 0]
click at [90, 68] on p "Pay" at bounding box center [76, 65] width 65 height 12
click at [22, 93] on img at bounding box center [17, 96] width 14 height 14
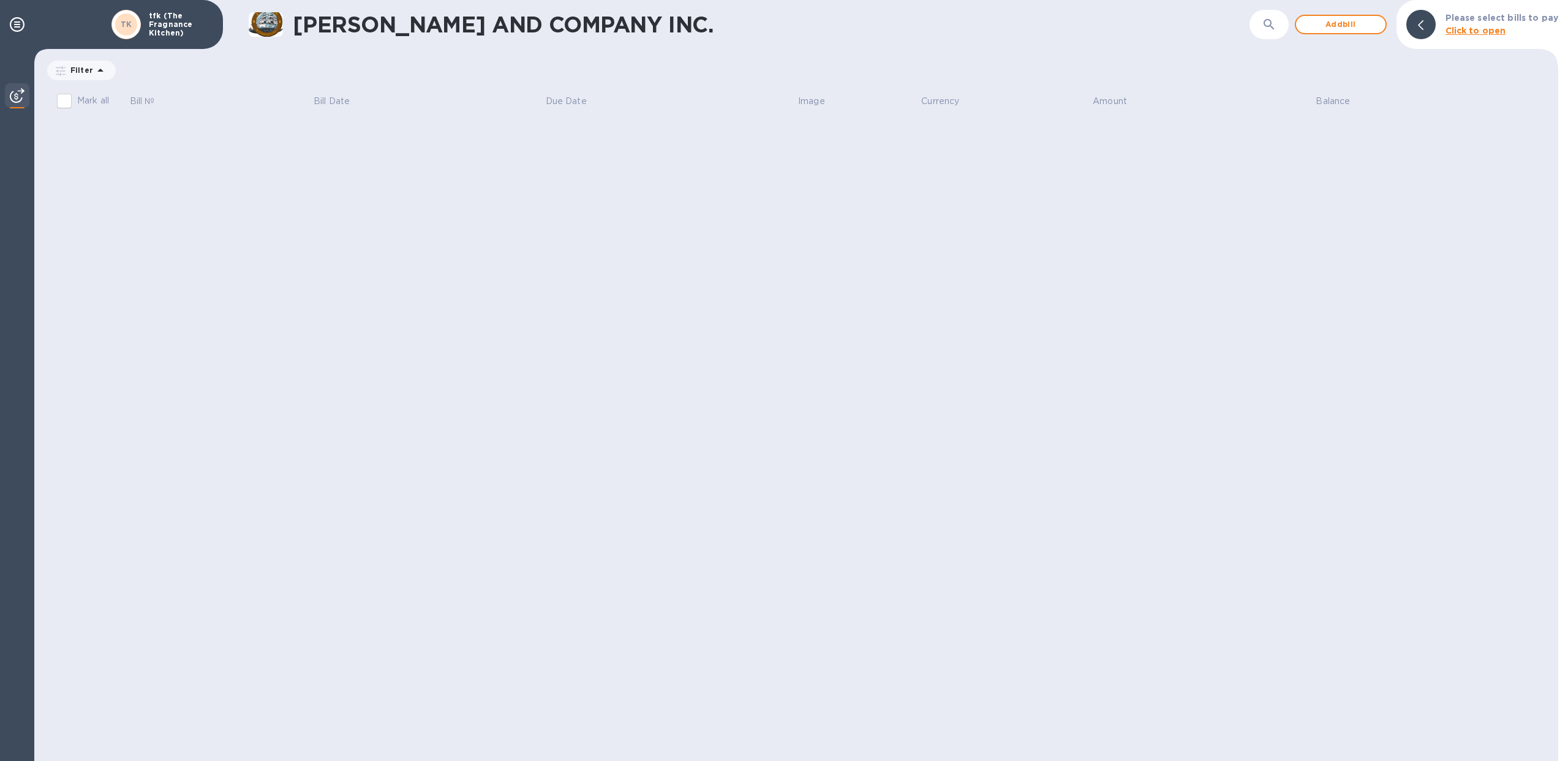
click at [98, 68] on icon at bounding box center [100, 70] width 14 height 14
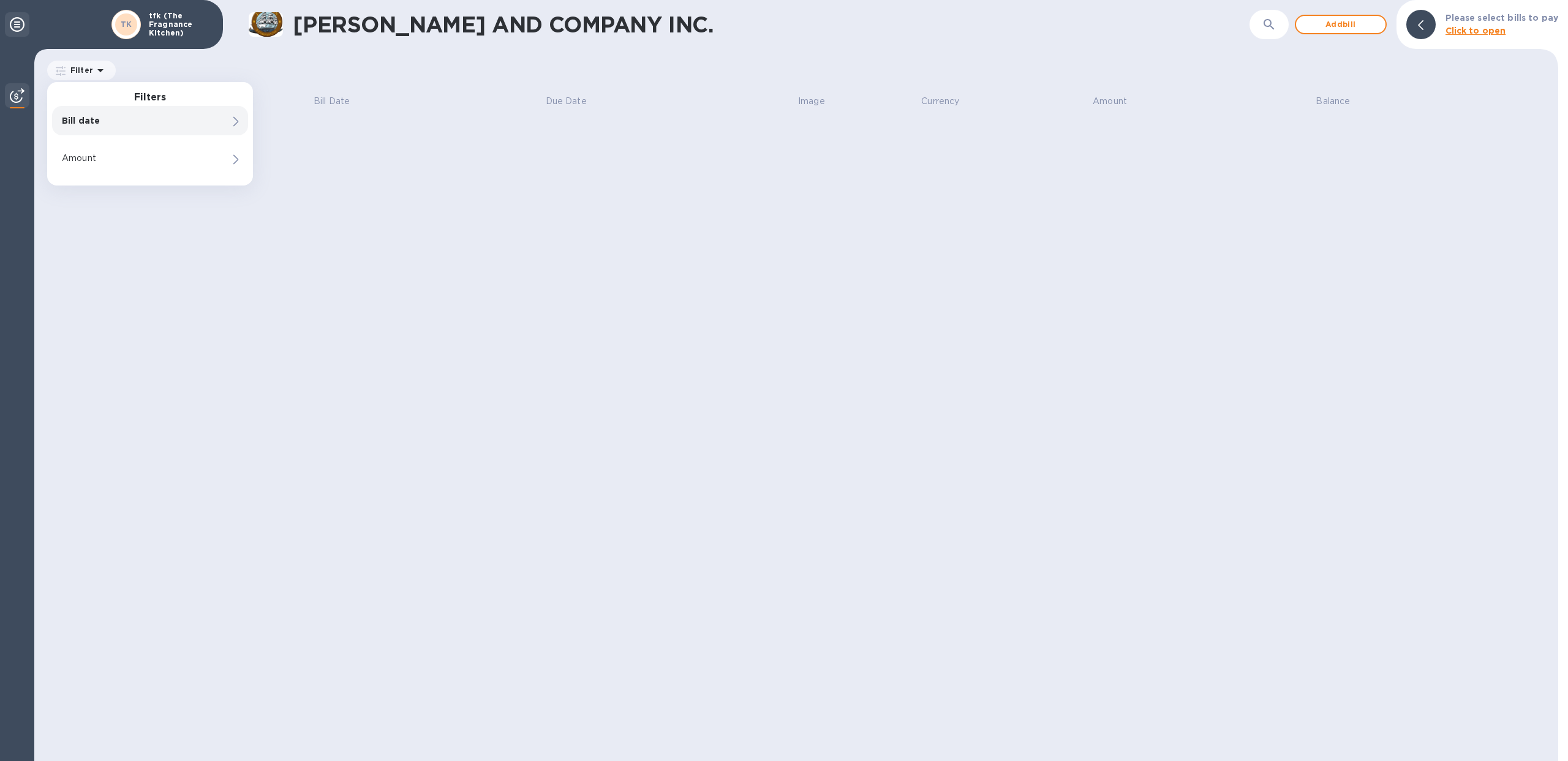
click at [21, 24] on icon at bounding box center [17, 24] width 14 height 14
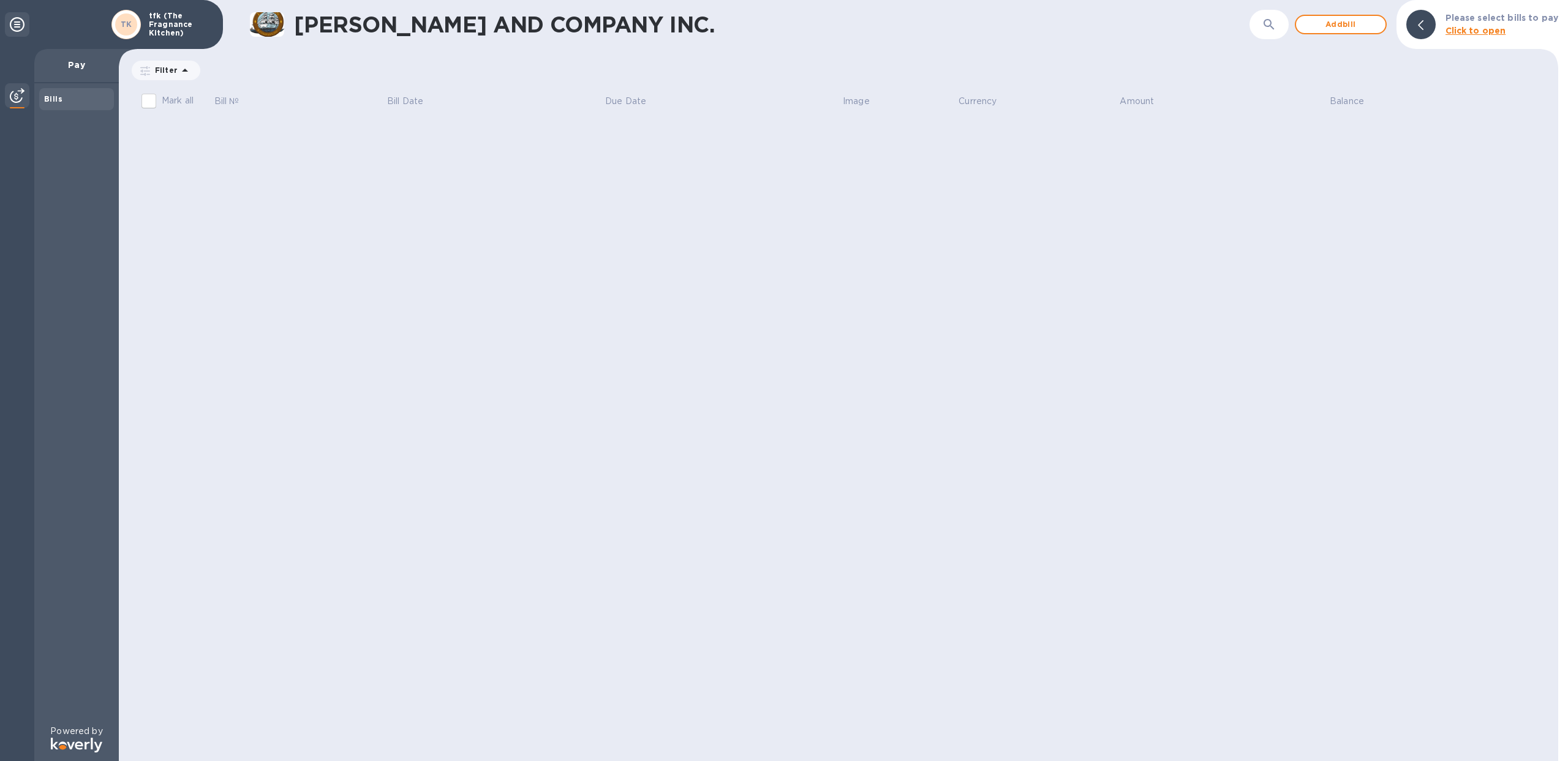
scroll to position [0, 0]
click at [21, 24] on icon at bounding box center [17, 24] width 14 height 14
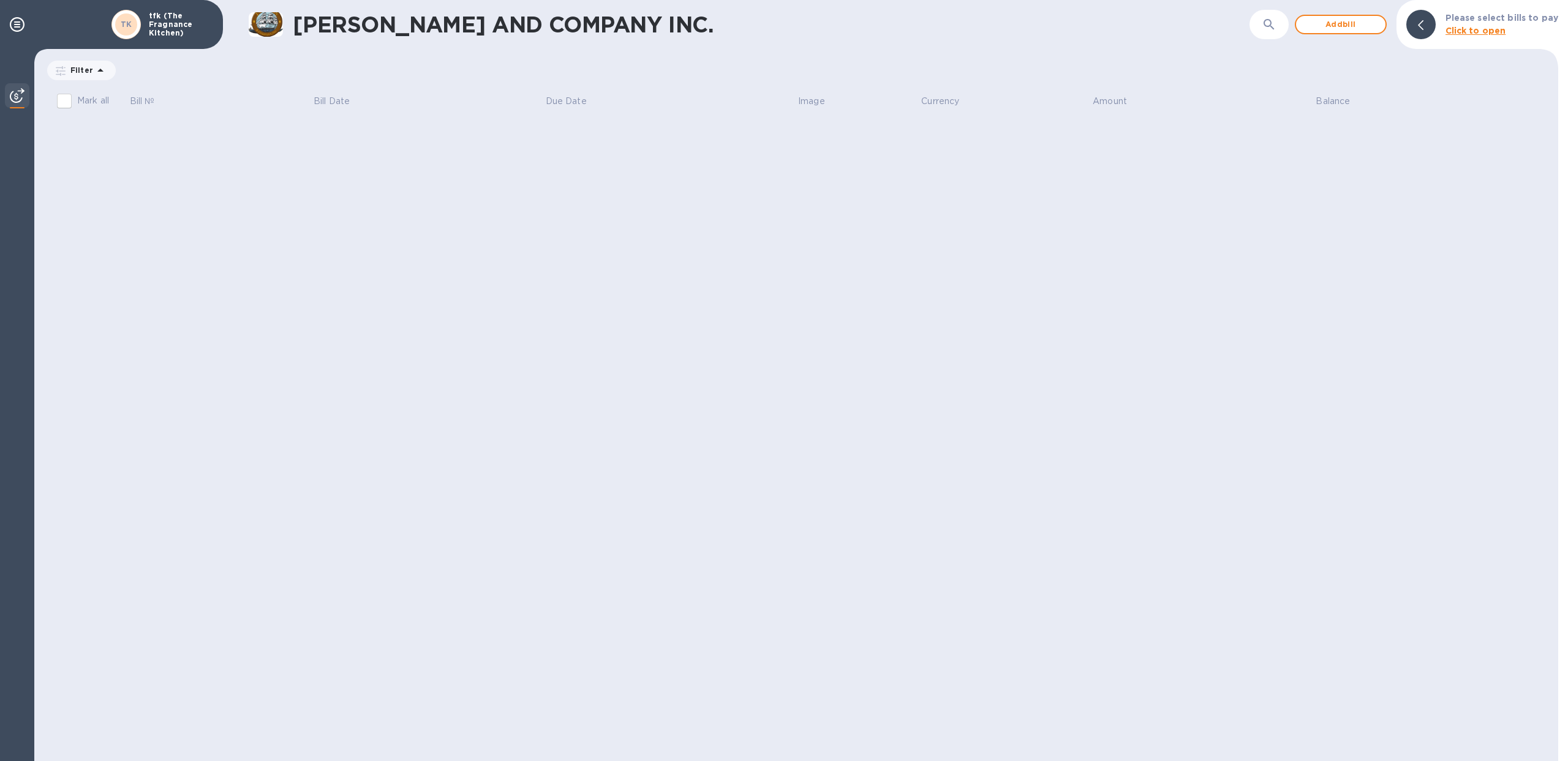
click at [171, 21] on p "tfk (The Fragnance Kitchen)" at bounding box center [179, 24] width 61 height 26
click at [1468, 32] on b "Click to open" at bounding box center [1475, 31] width 60 height 10
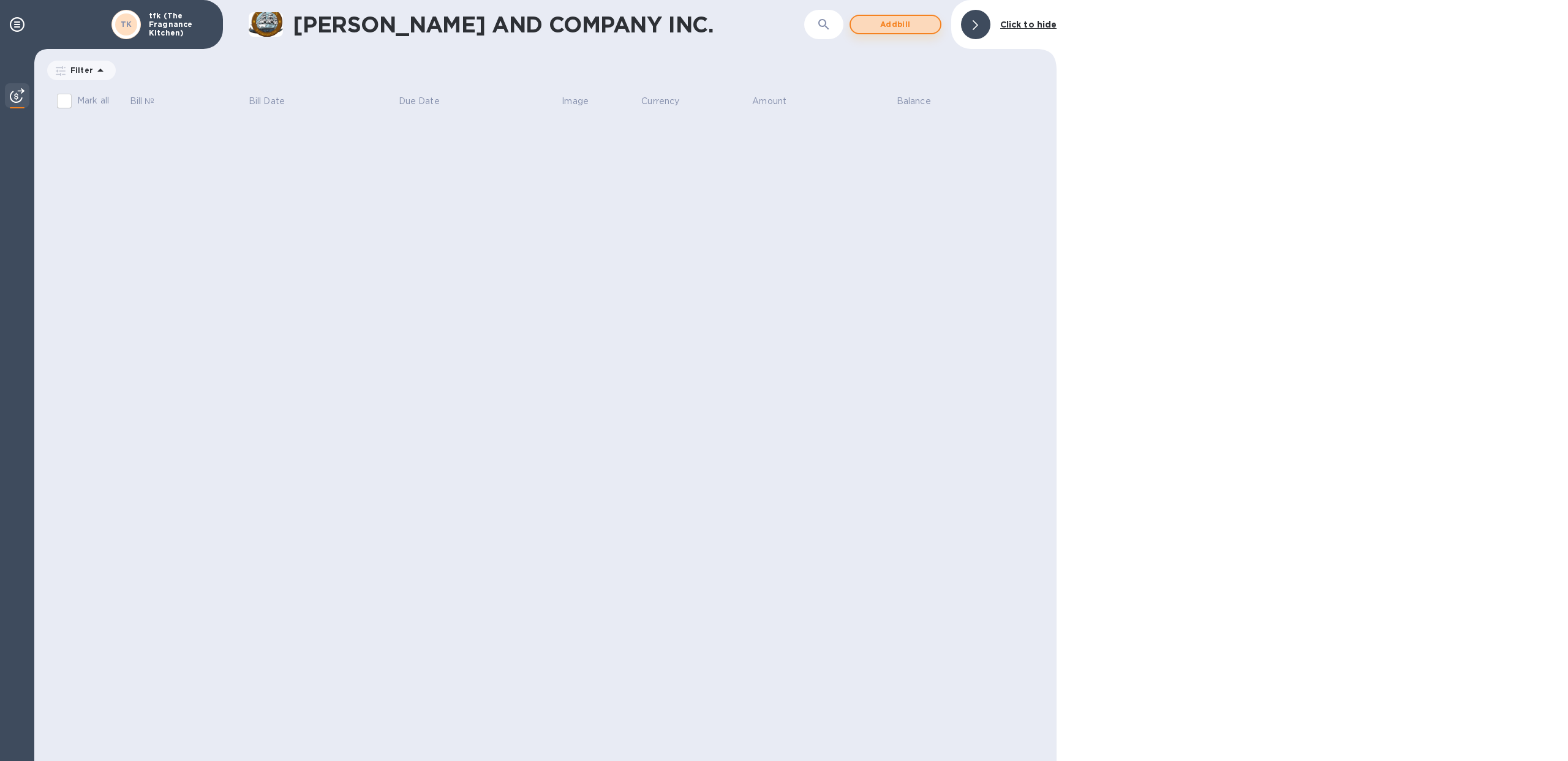
click at [917, 23] on span "Add bill" at bounding box center [895, 24] width 70 height 14
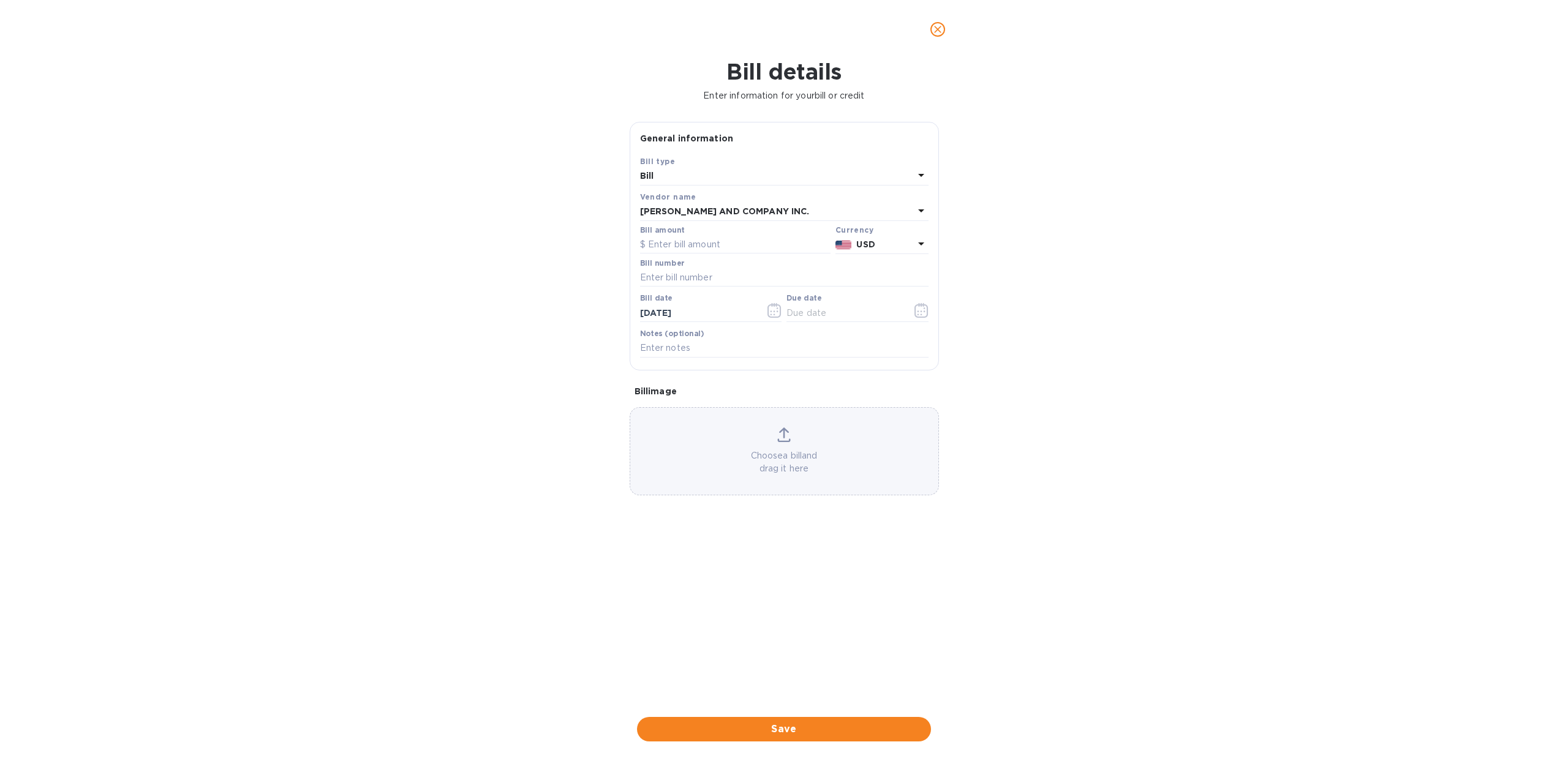
scroll to position [0, 0]
